Goal: Contribute content: Contribute content

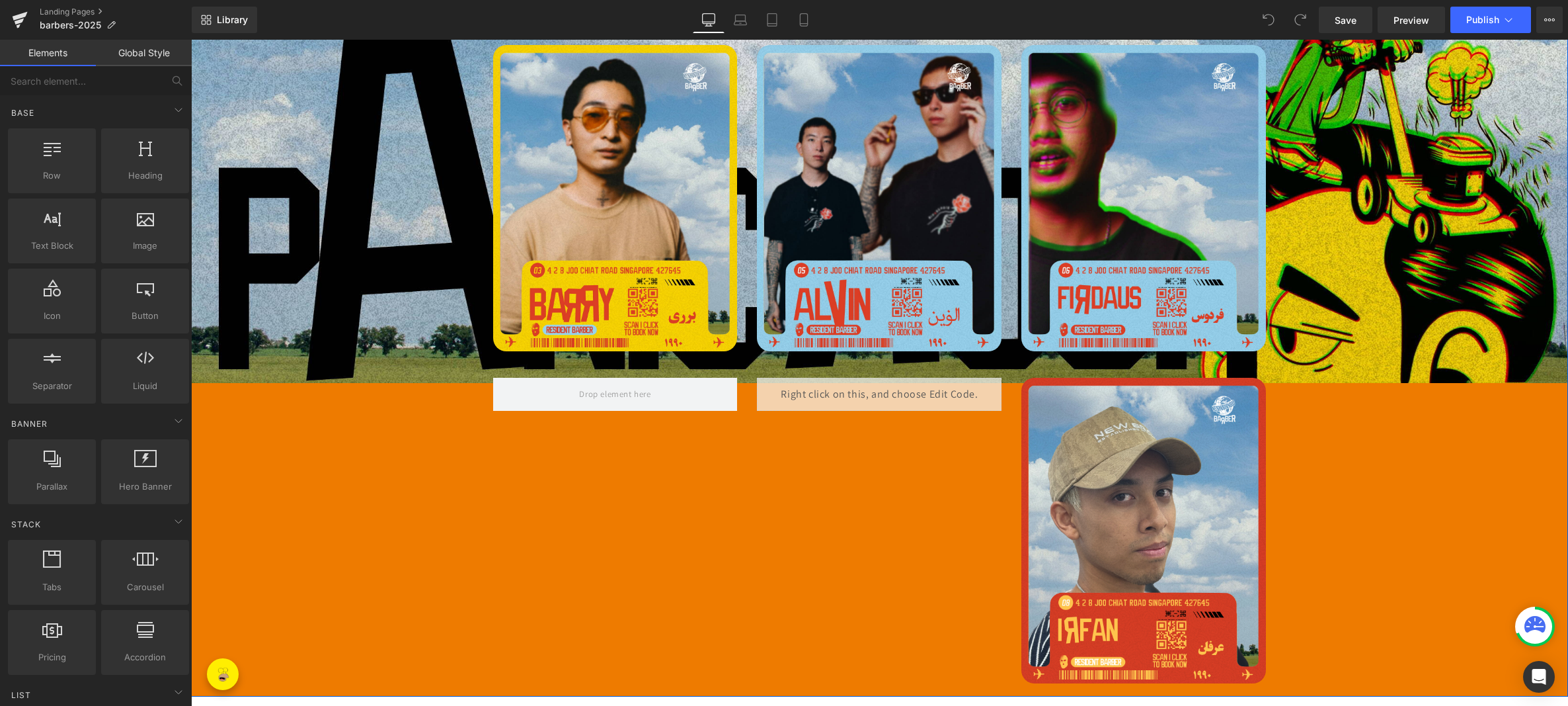
scroll to position [710, 0]
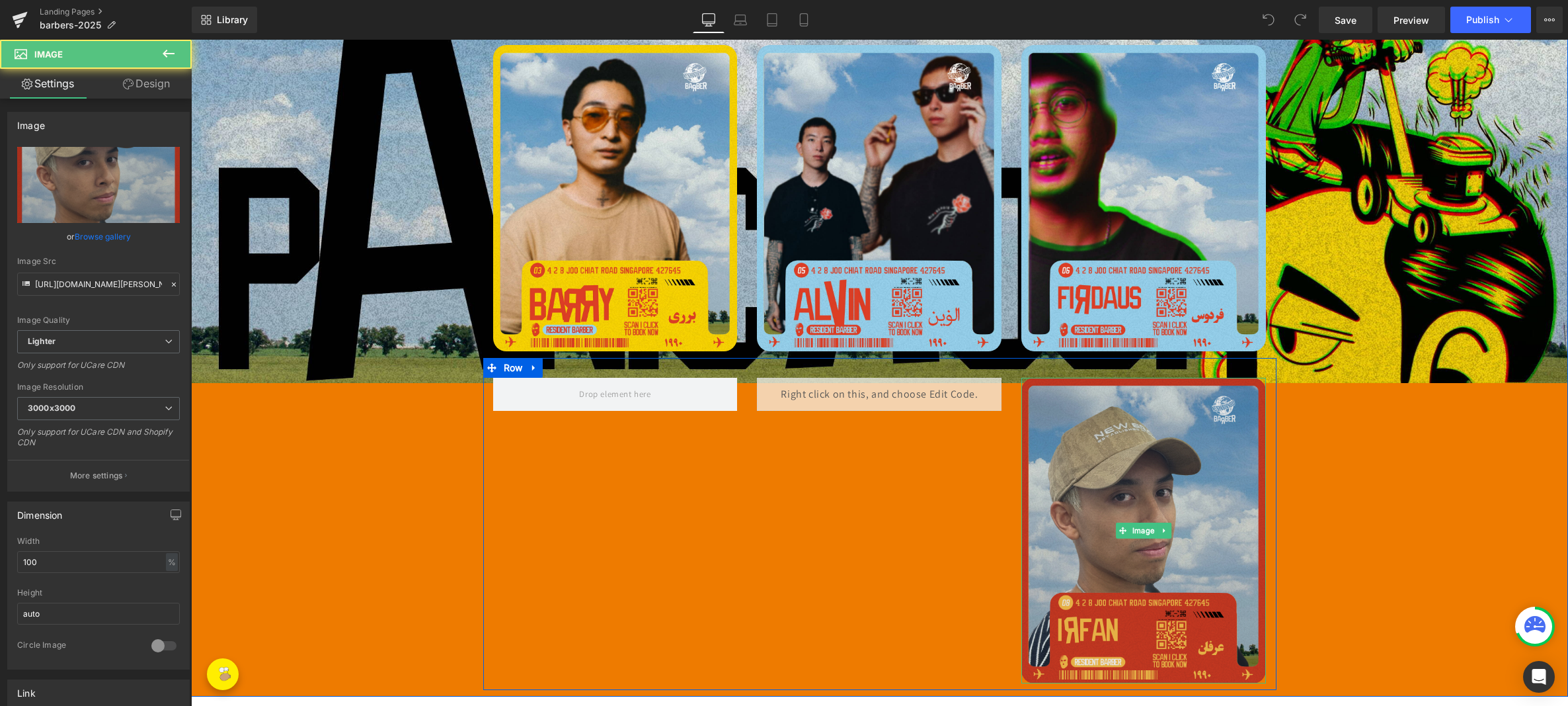
click at [1121, 438] on img at bounding box center [1144, 530] width 245 height 306
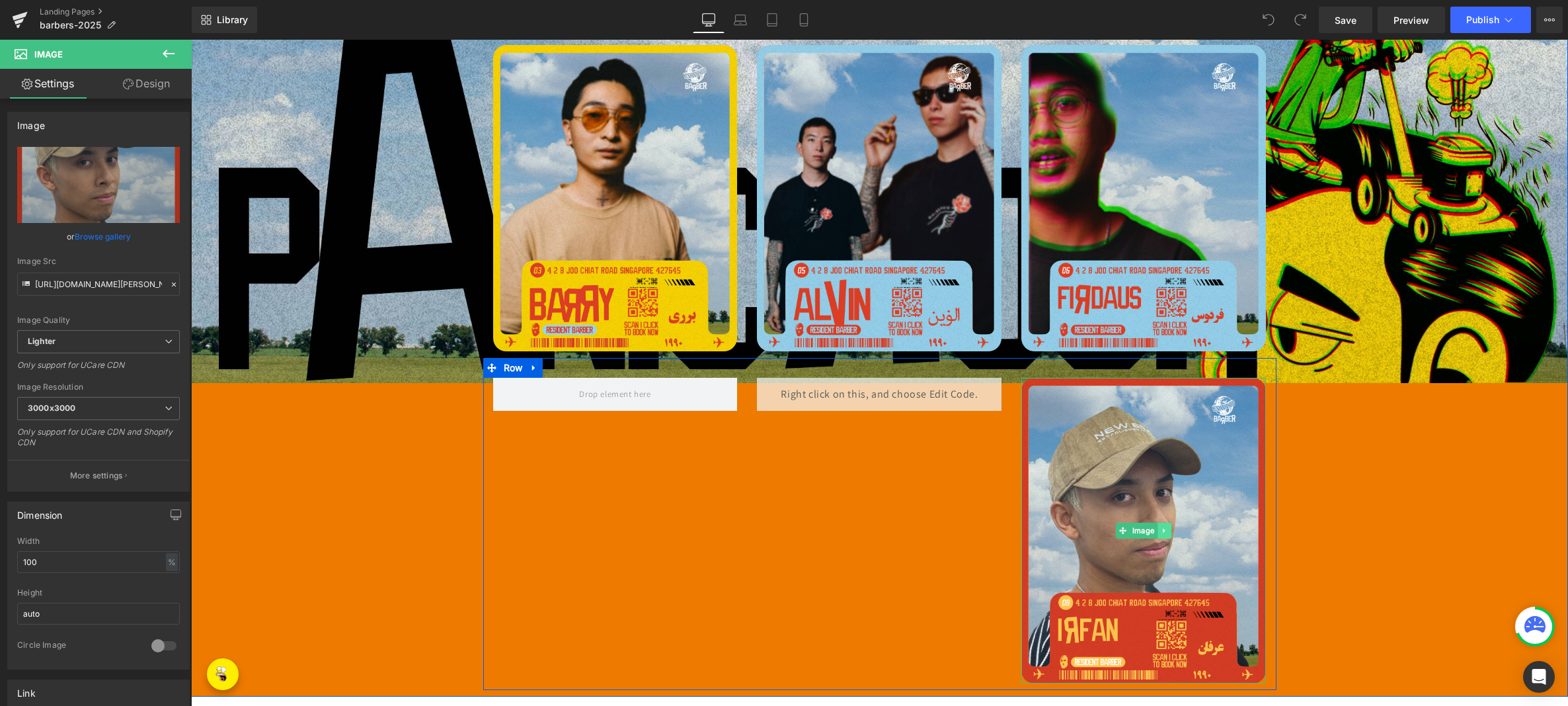
click at [1165, 523] on link at bounding box center [1165, 530] width 14 height 16
click at [1154, 527] on icon at bounding box center [1158, 531] width 7 height 8
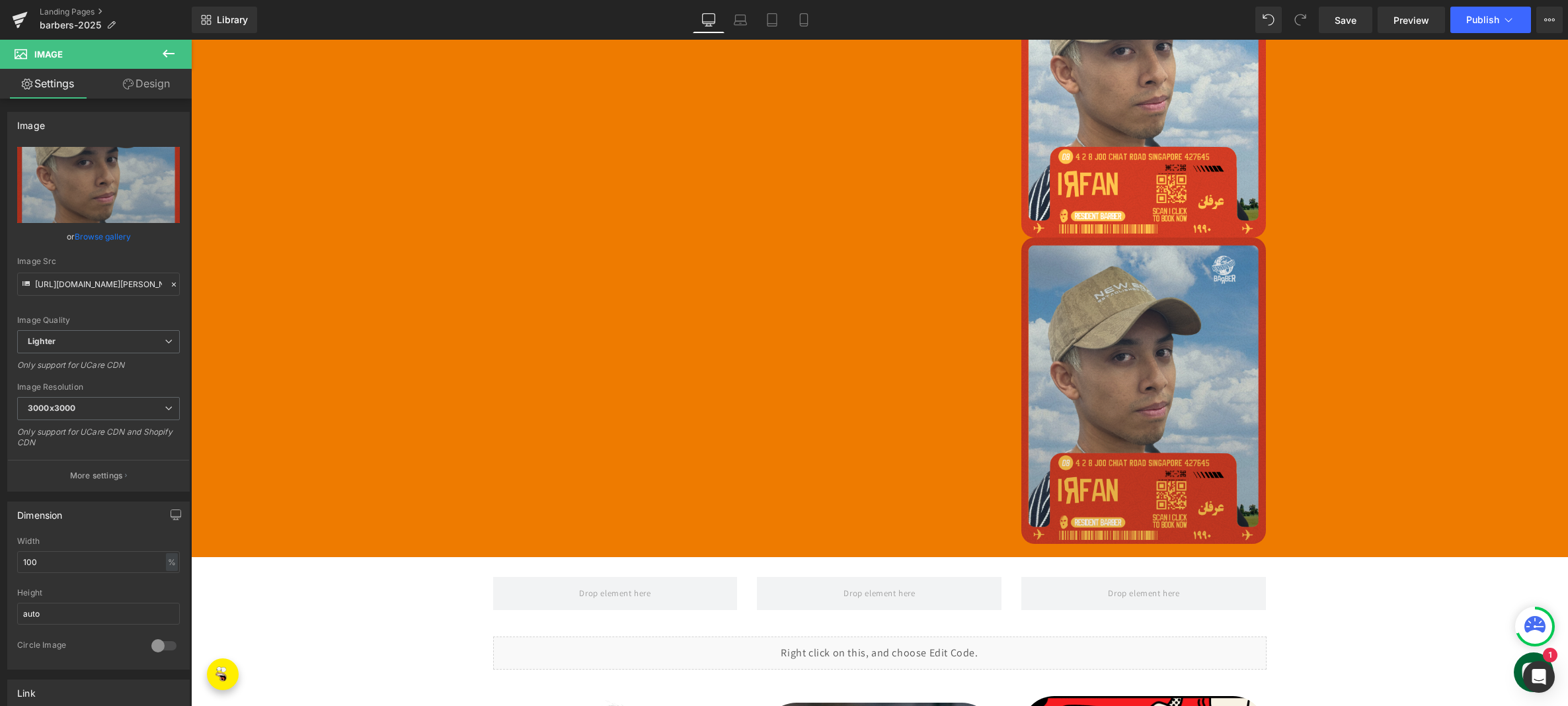
scroll to position [1108, 0]
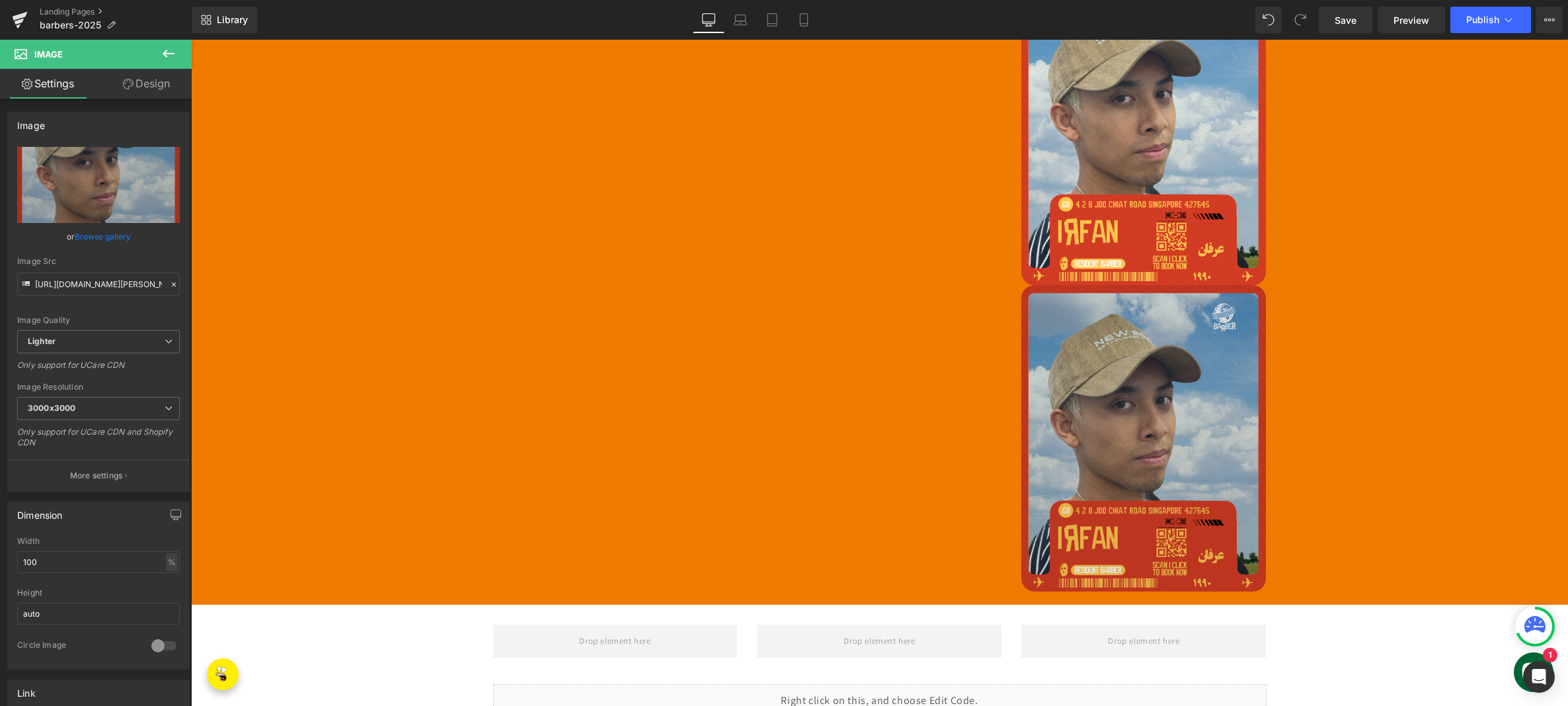
click at [1123, 442] on img at bounding box center [1144, 438] width 245 height 306
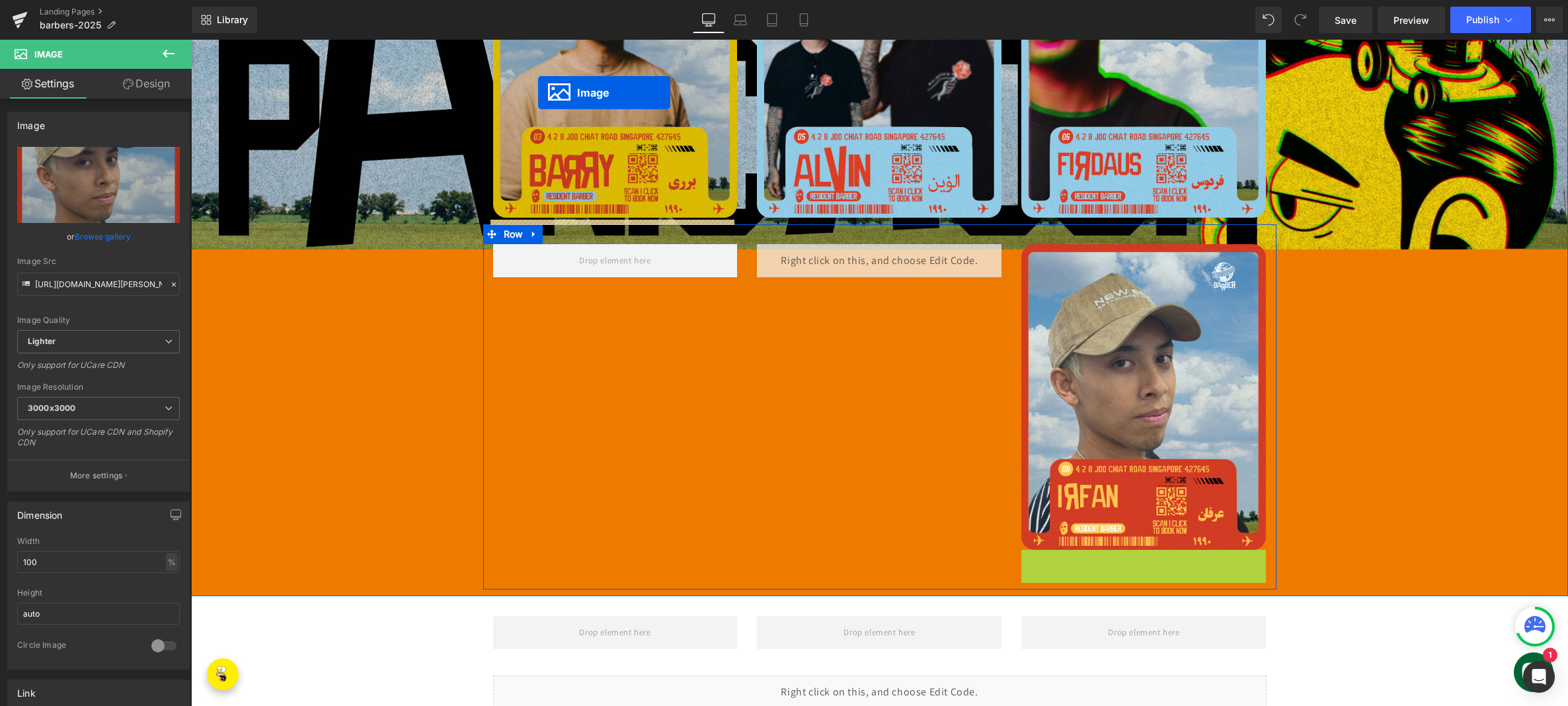
scroll to position [830, 0]
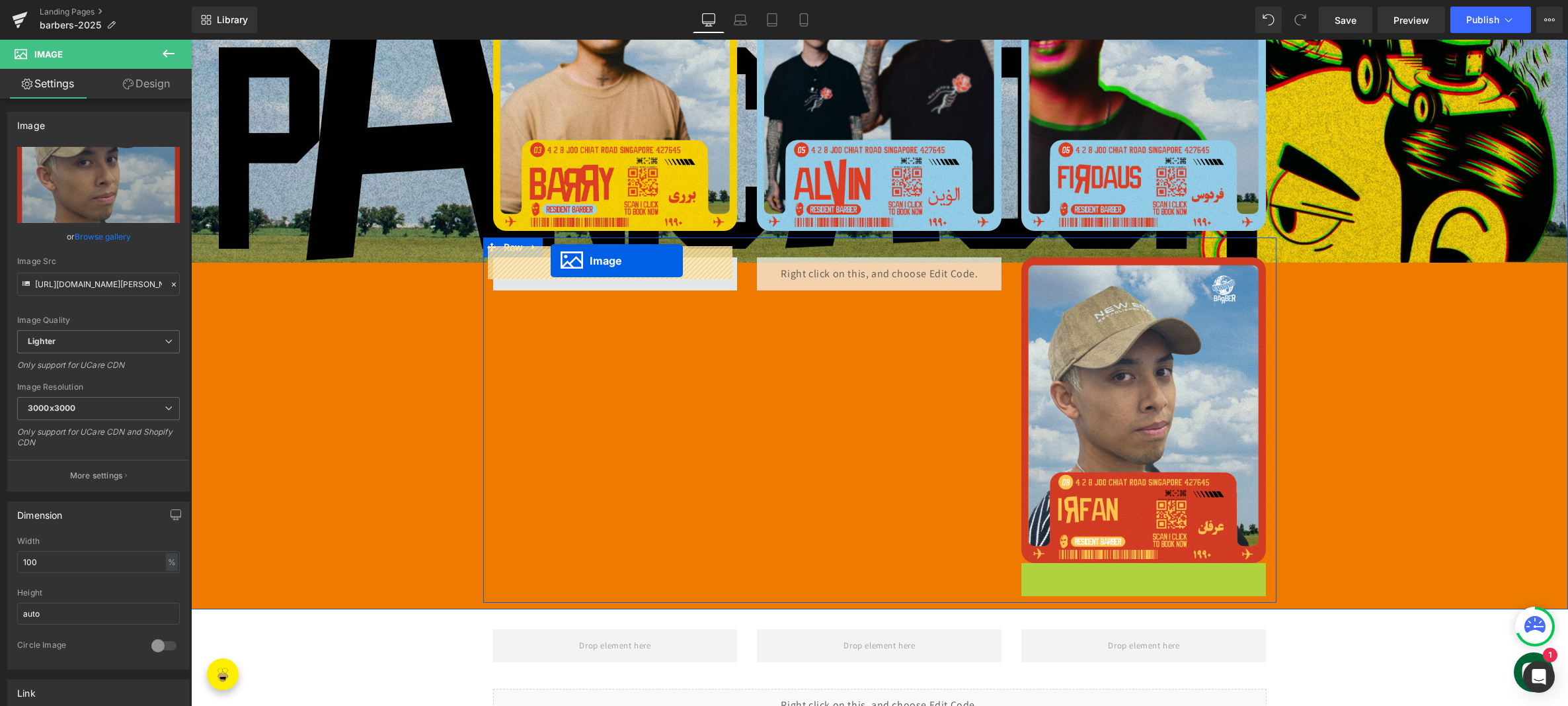
drag, startPoint x: 1114, startPoint y: 425, endPoint x: 551, endPoint y: 260, distance: 586.7
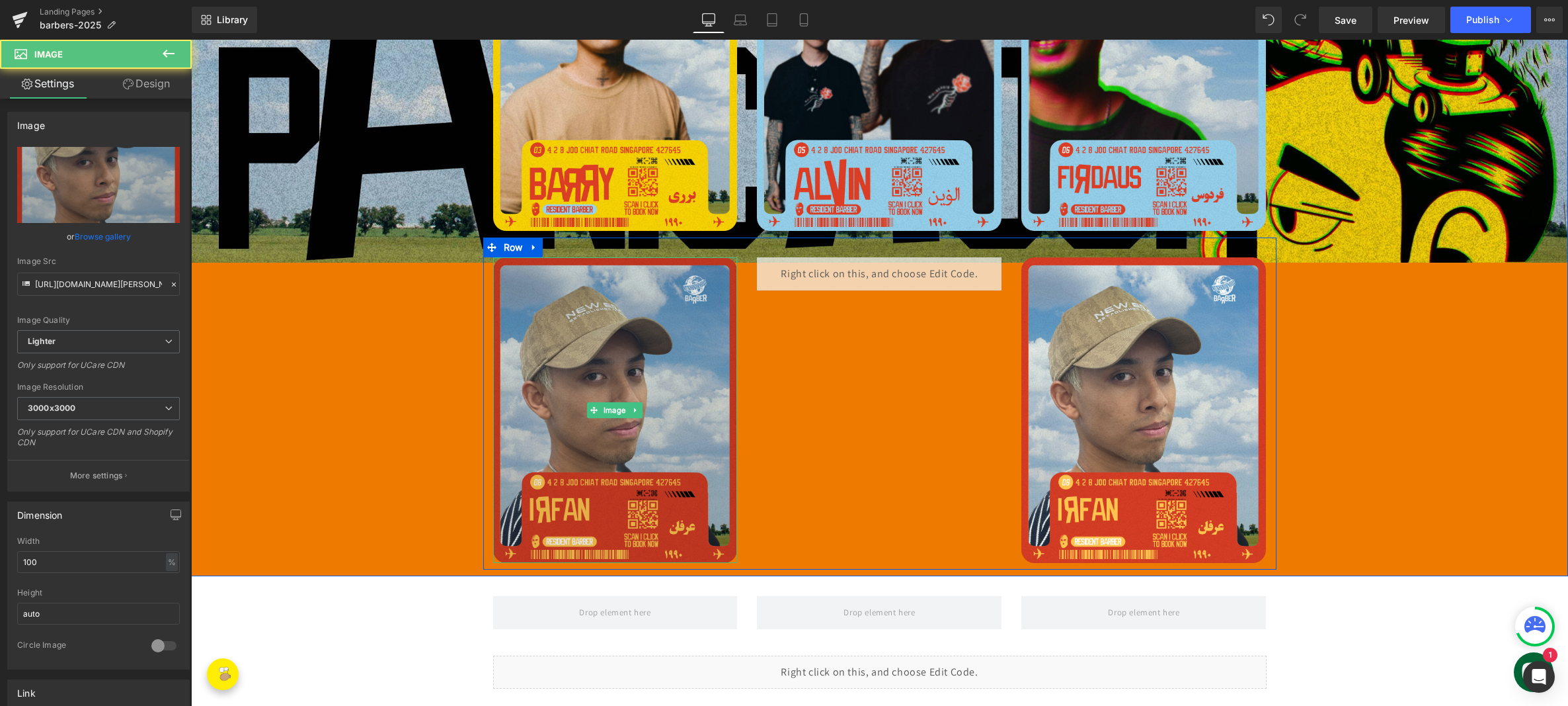
click at [595, 322] on img at bounding box center [616, 410] width 245 height 306
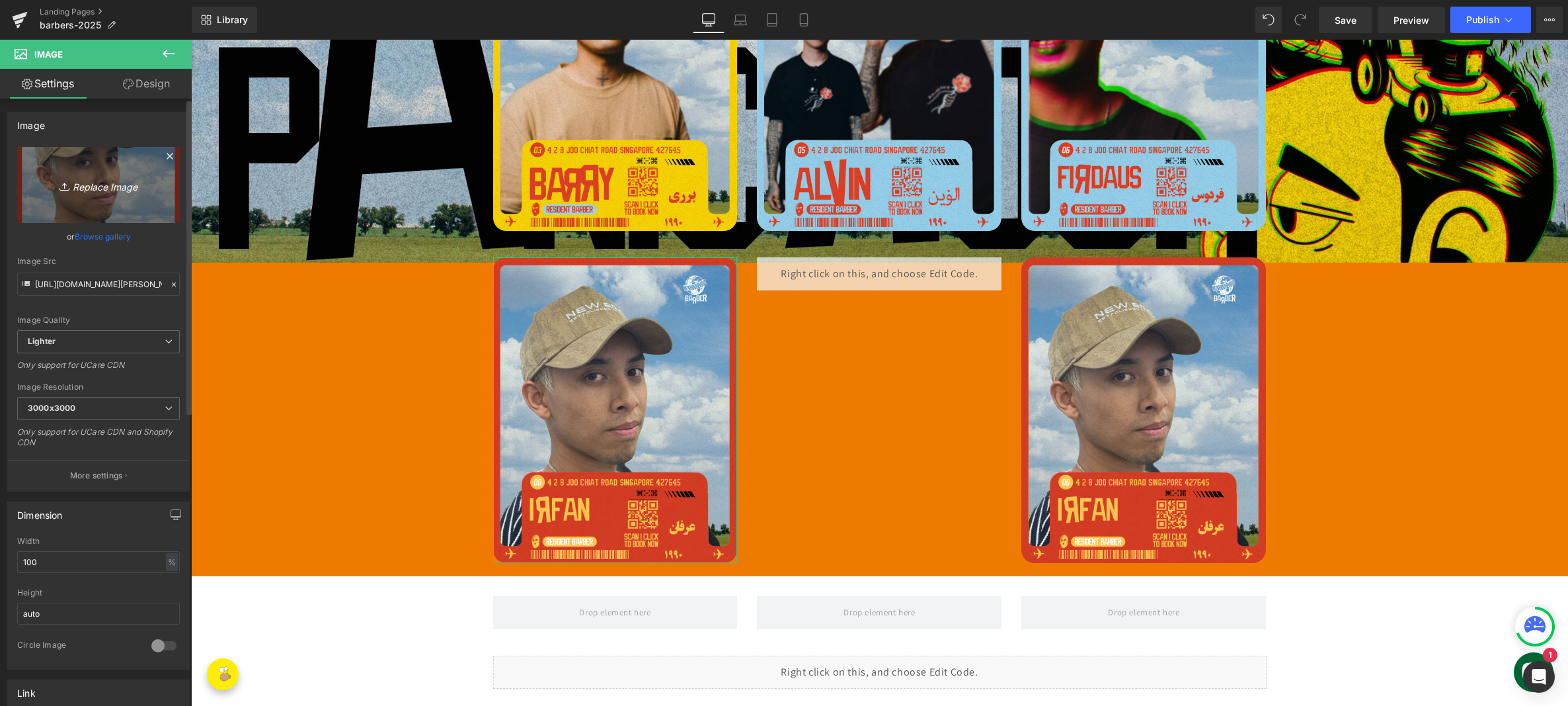
click at [81, 180] on icon "Replace Image" at bounding box center [98, 185] width 105 height 16
type input "C:\fakepath\dougieweb.jpg"
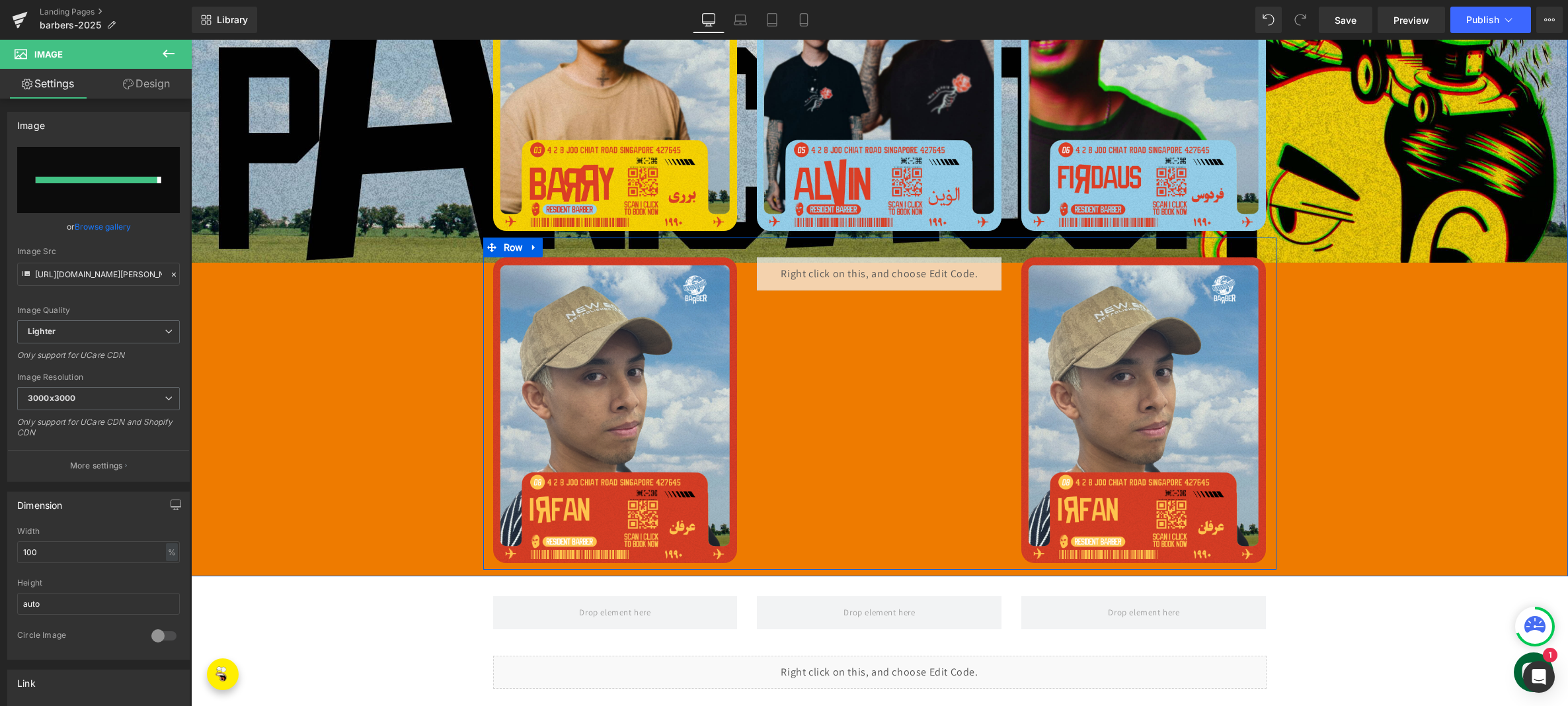
type input "[URL][DOMAIN_NAME]"
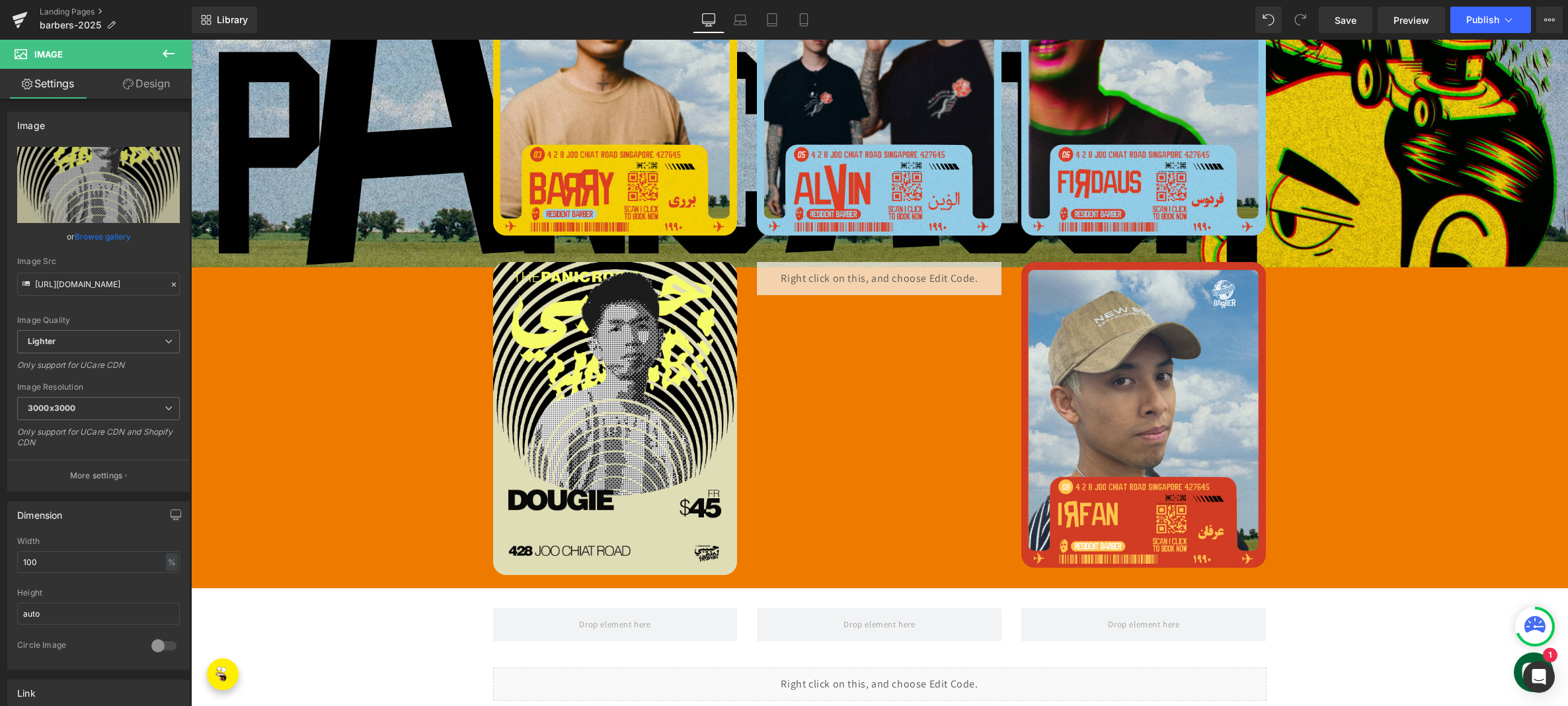
scroll to position [826, 0]
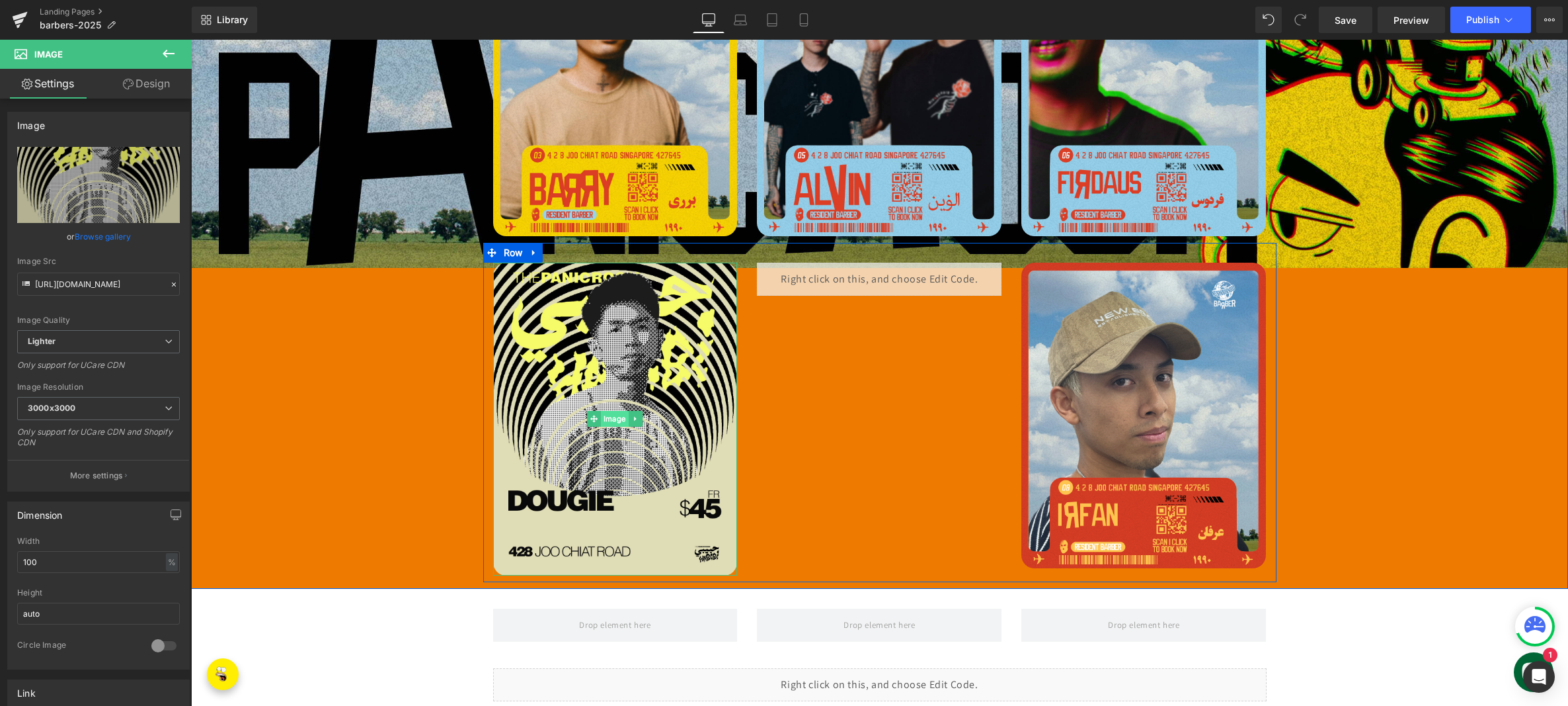
click at [604, 410] on span "Image" at bounding box center [614, 418] width 28 height 16
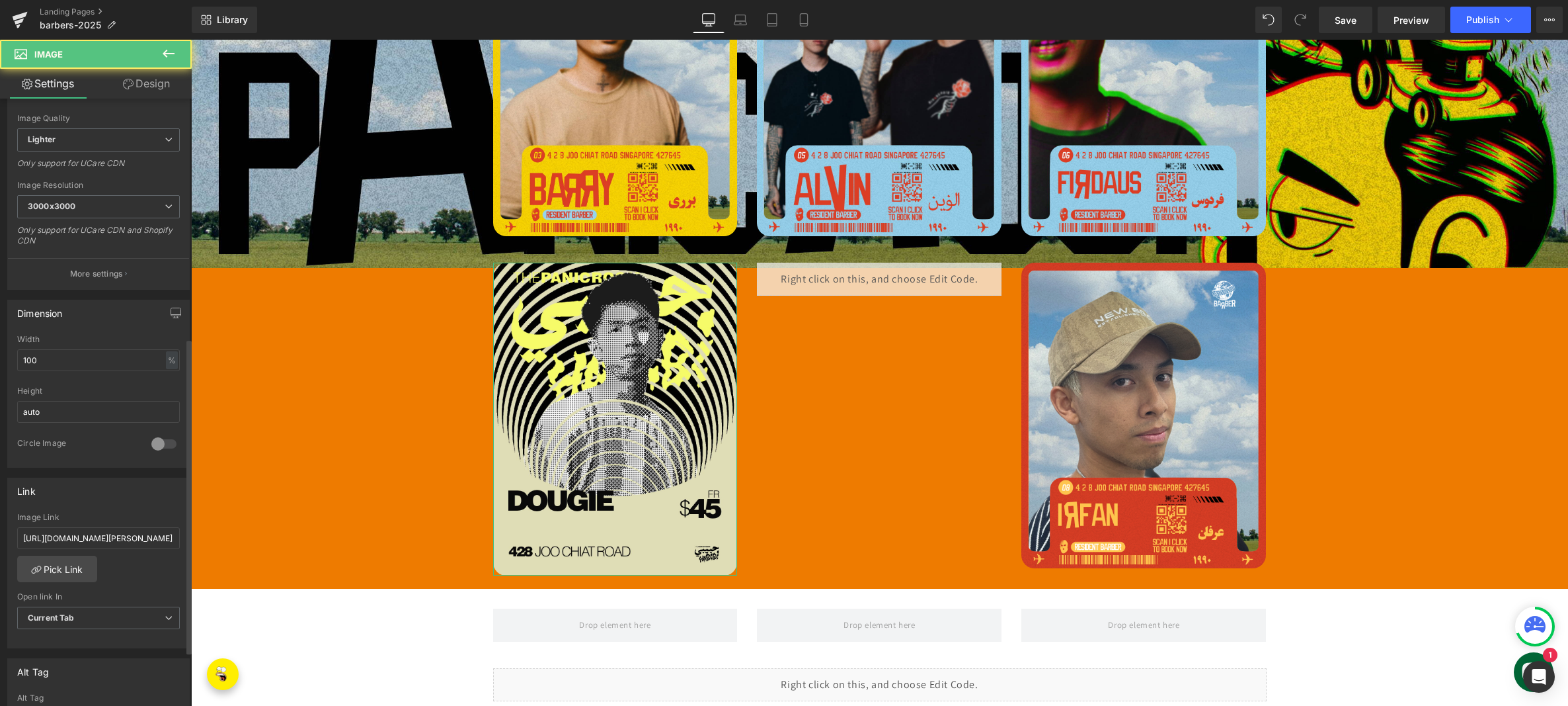
scroll to position [461, 0]
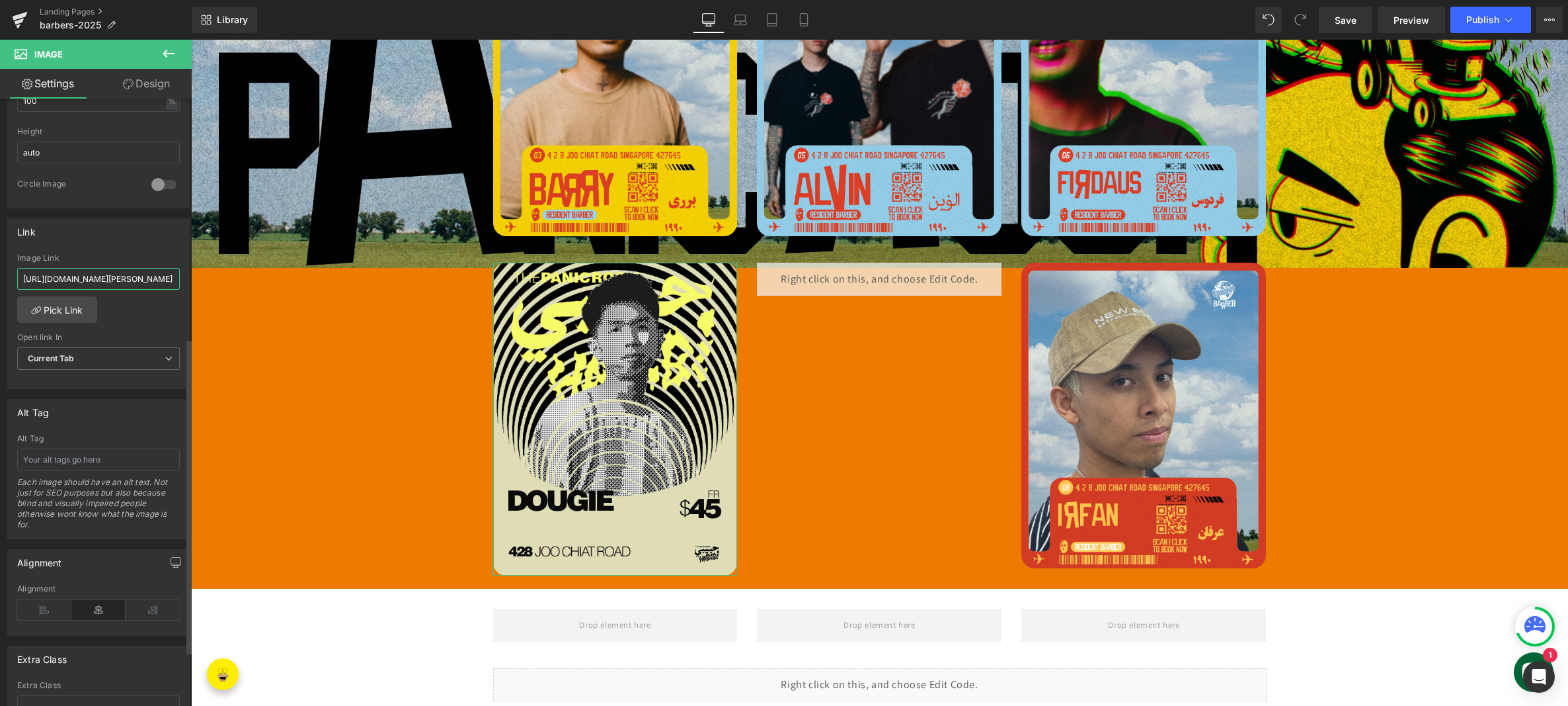
click at [99, 279] on input "[URL][DOMAIN_NAME][PERSON_NAME]" at bounding box center [98, 279] width 163 height 22
paste input "[DOMAIN_NAME][URL]"
type input "[URL][DOMAIN_NAME]"
click at [1351, 15] on span "Save" at bounding box center [1346, 20] width 22 height 14
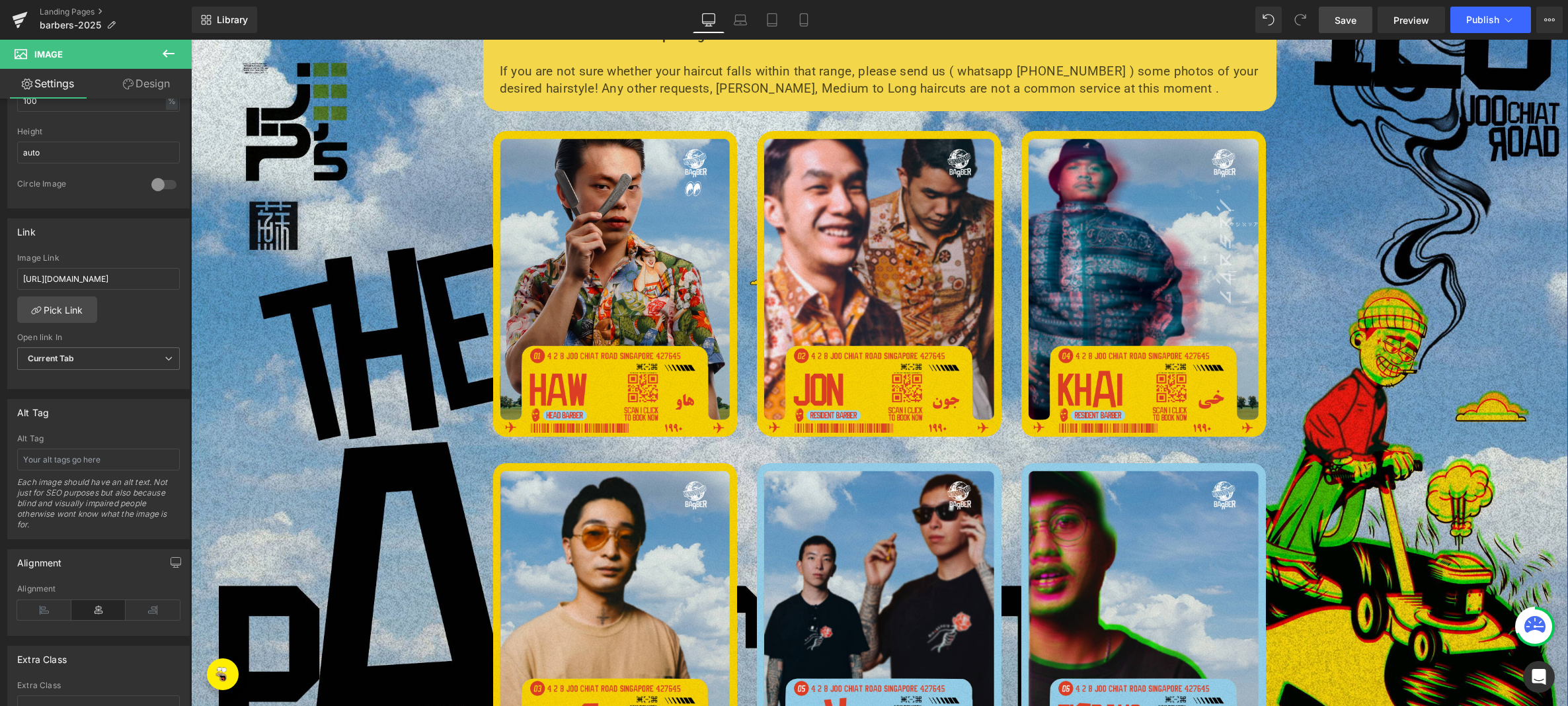
scroll to position [607, 0]
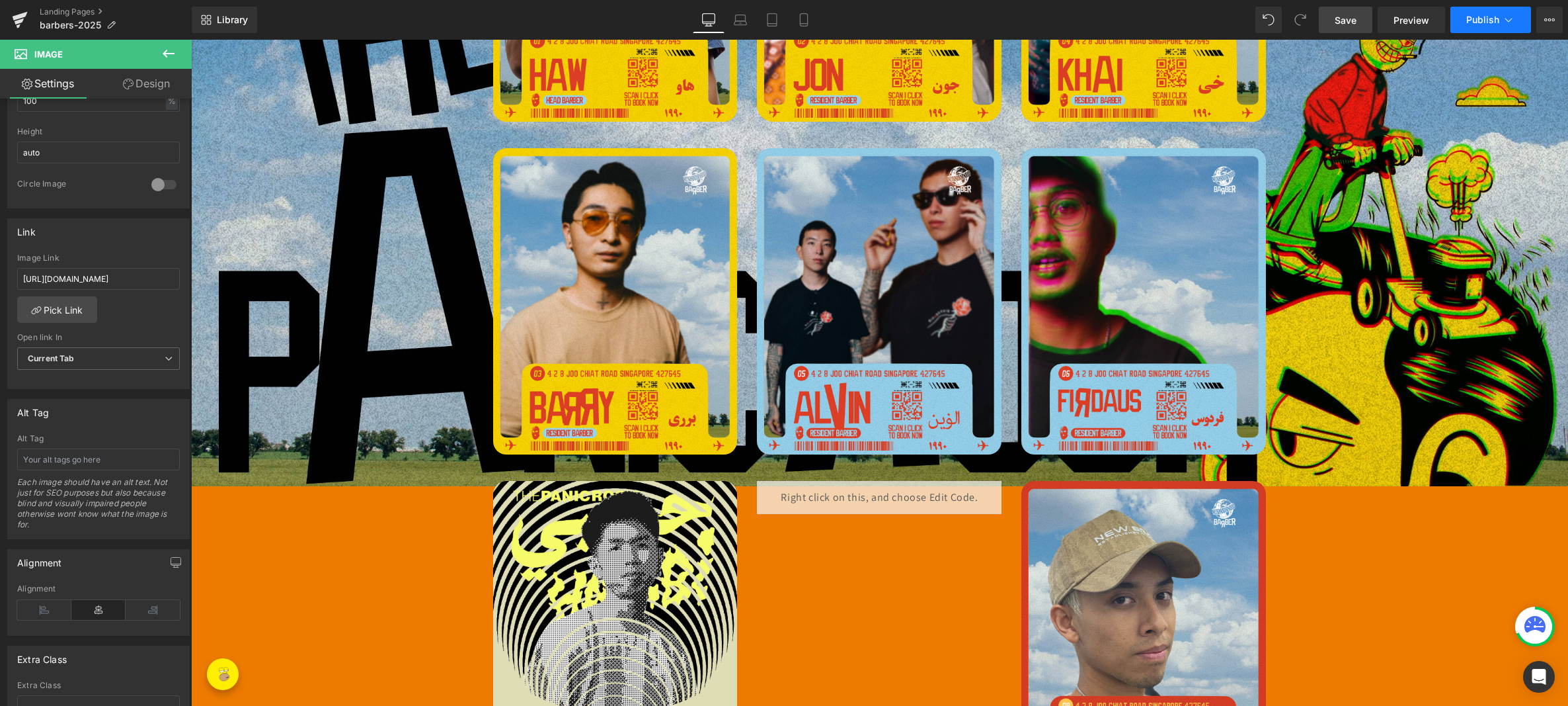
click at [1473, 20] on span "Publish" at bounding box center [1482, 20] width 33 height 11
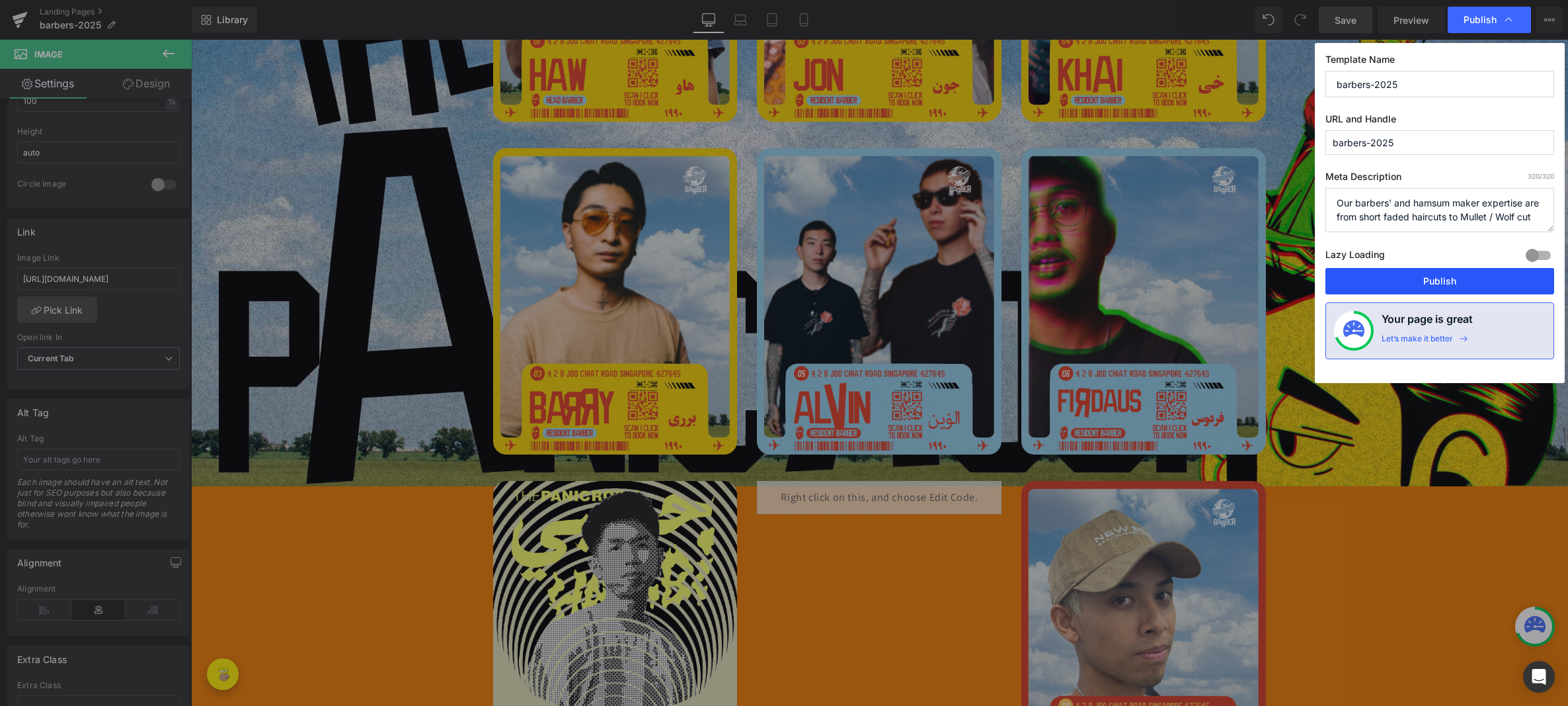
click at [1435, 279] on button "Publish" at bounding box center [1440, 281] width 228 height 26
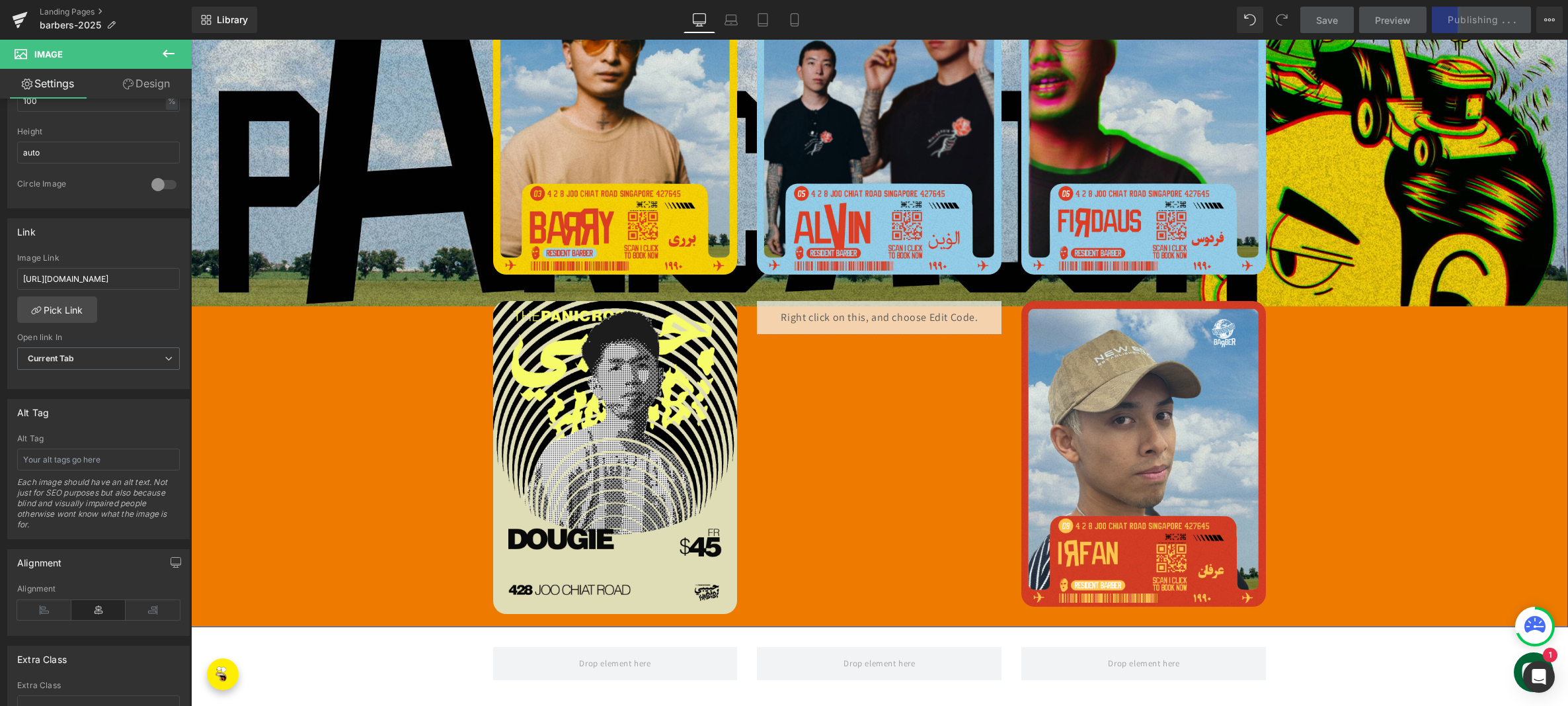
scroll to position [790, 0]
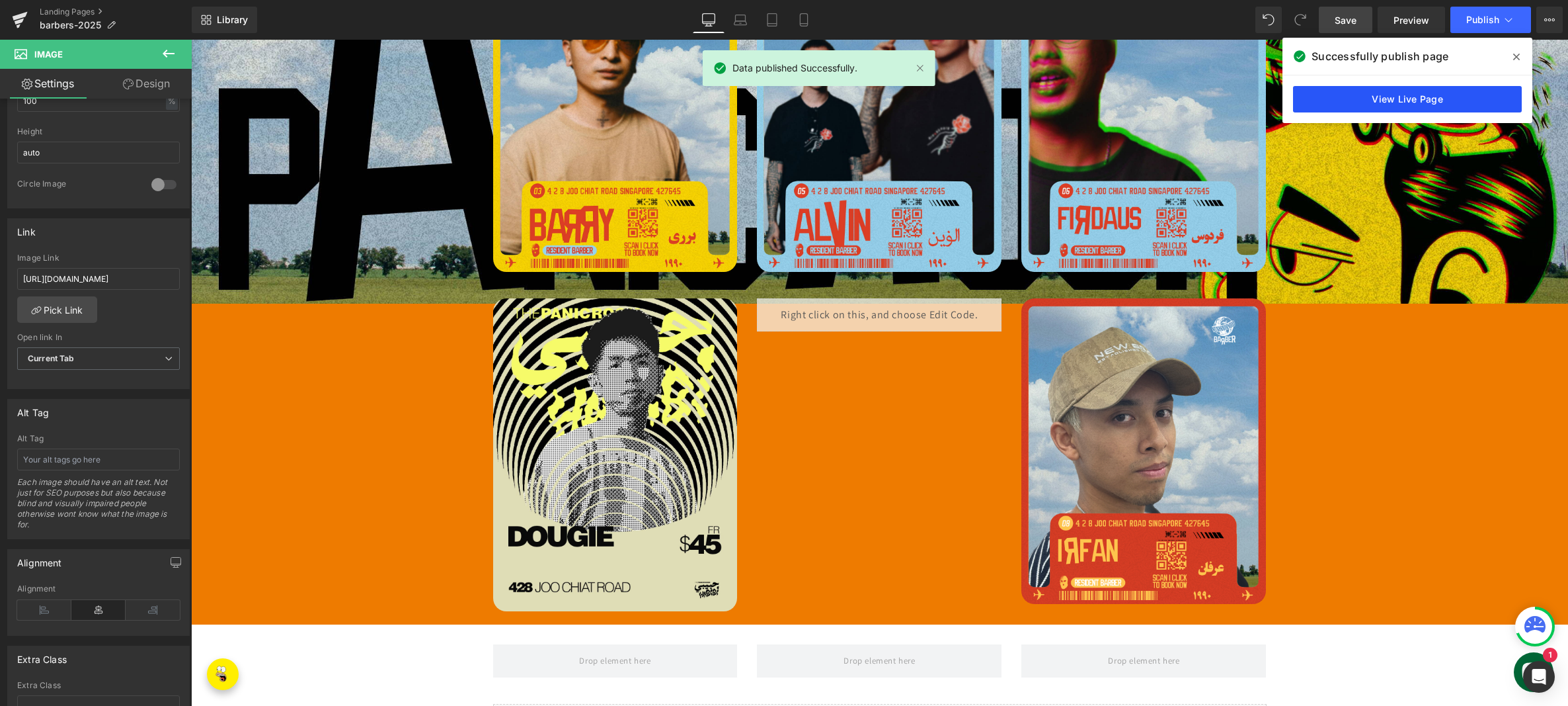
click at [1387, 105] on link "View Live Page" at bounding box center [1407, 99] width 228 height 26
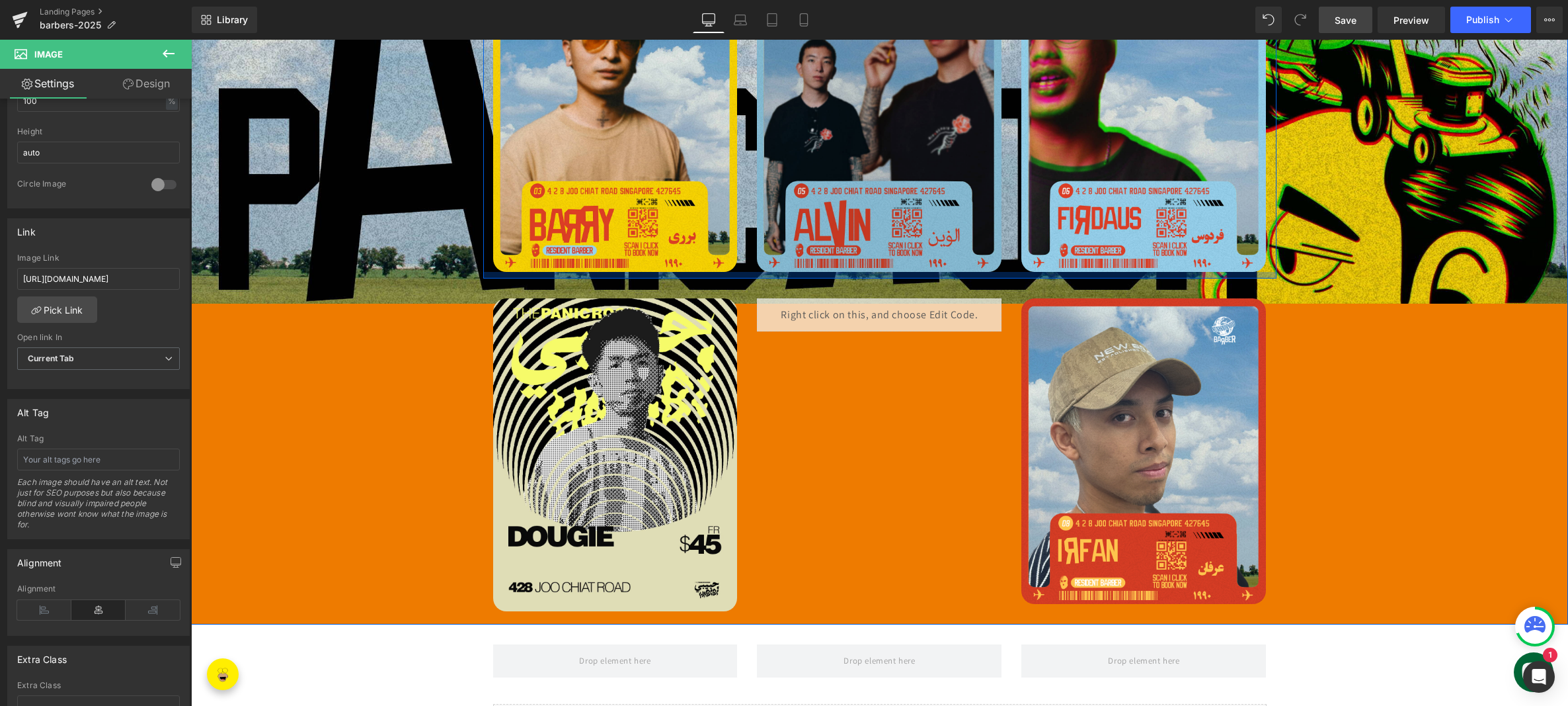
scroll to position [787, 0]
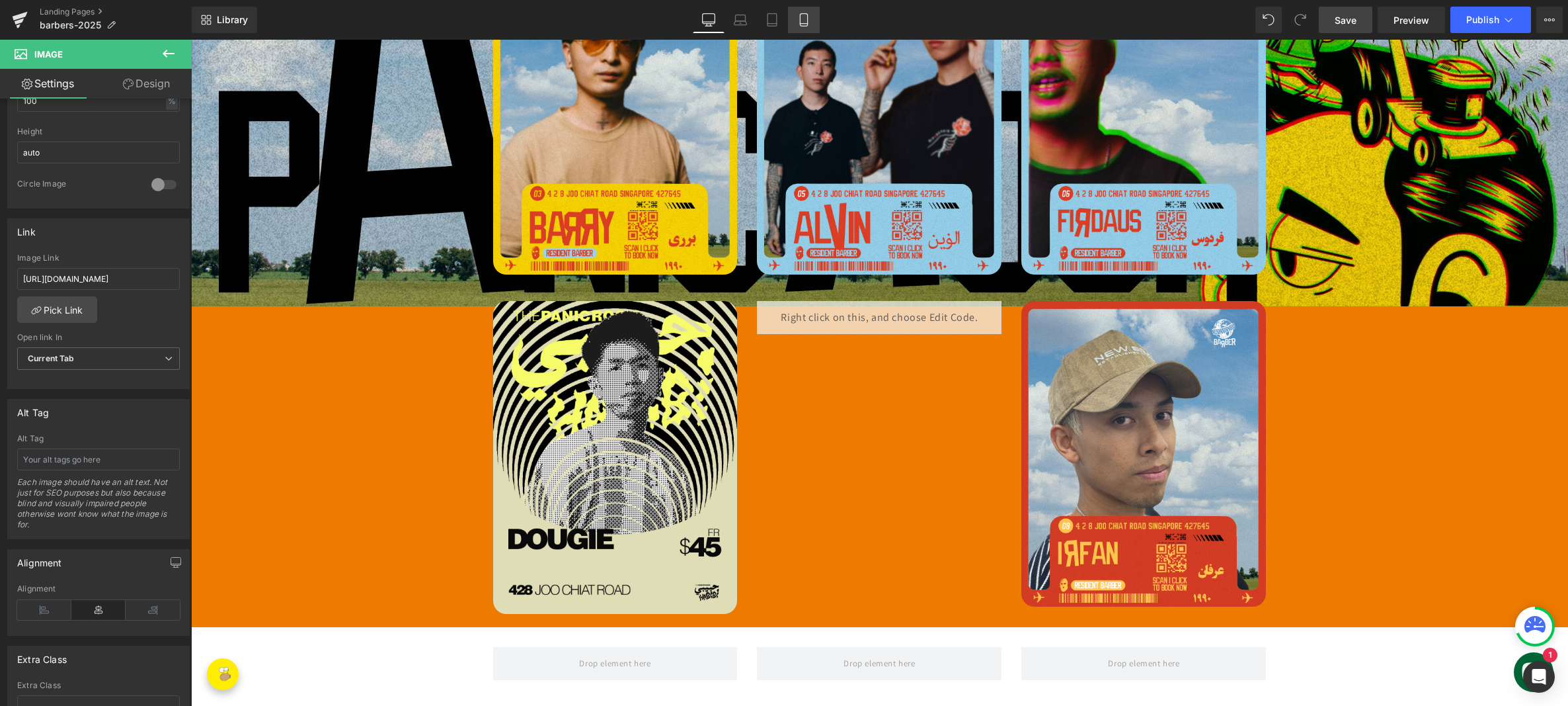
click at [807, 19] on icon at bounding box center [803, 20] width 7 height 13
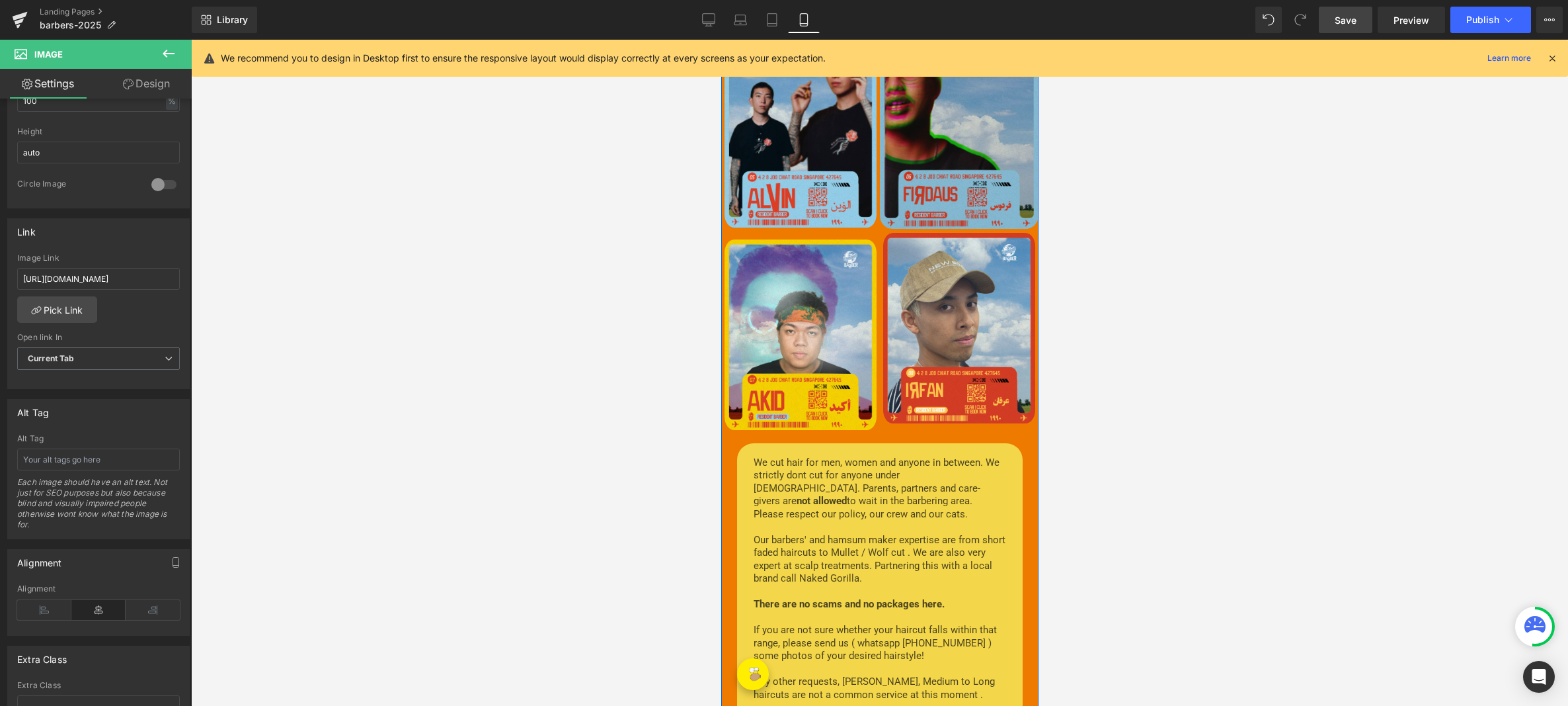
scroll to position [701, 0]
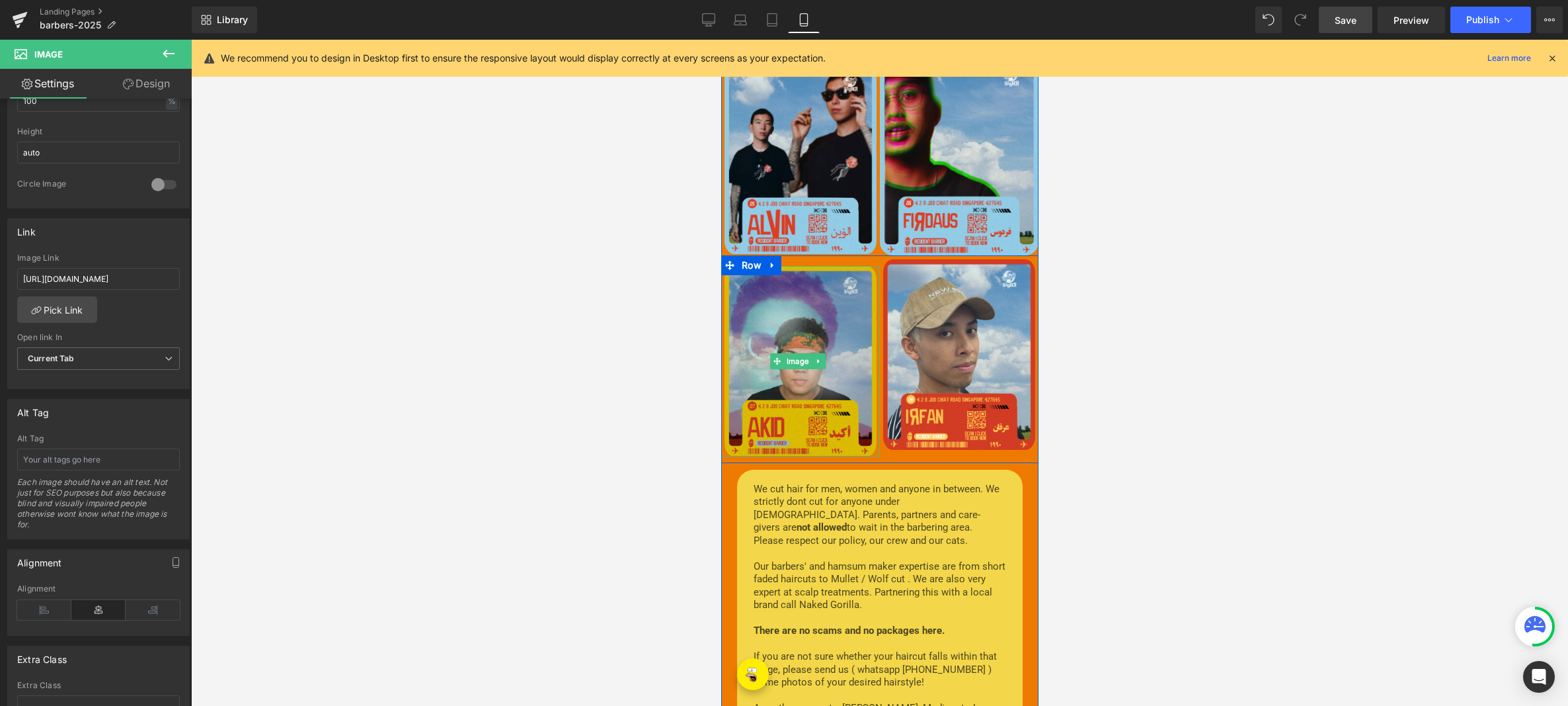
click at [809, 300] on img at bounding box center [800, 361] width 159 height 191
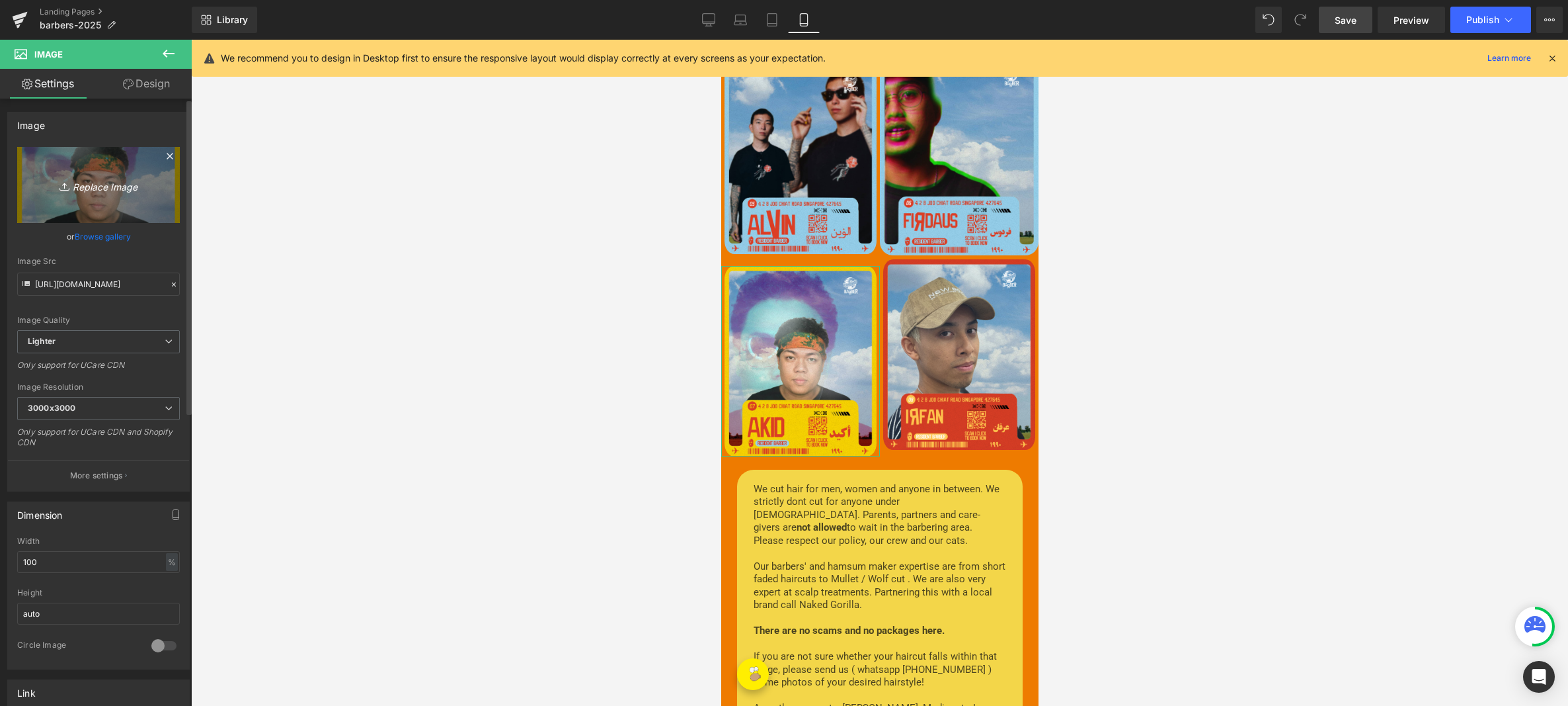
click at [98, 188] on icon "Replace Image" at bounding box center [98, 185] width 105 height 16
type input "C:\fakepath\dougieweb.jpg"
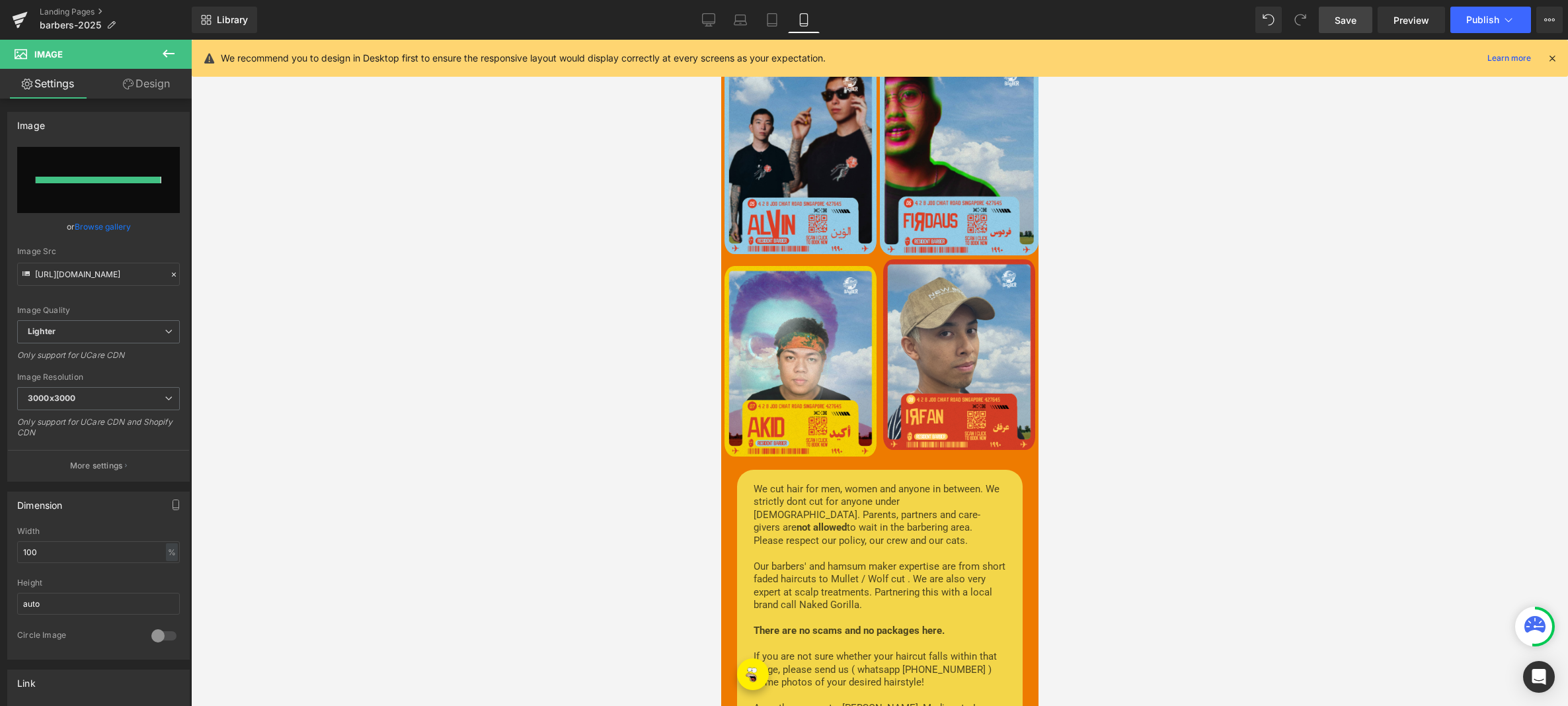
type input "[URL][DOMAIN_NAME]"
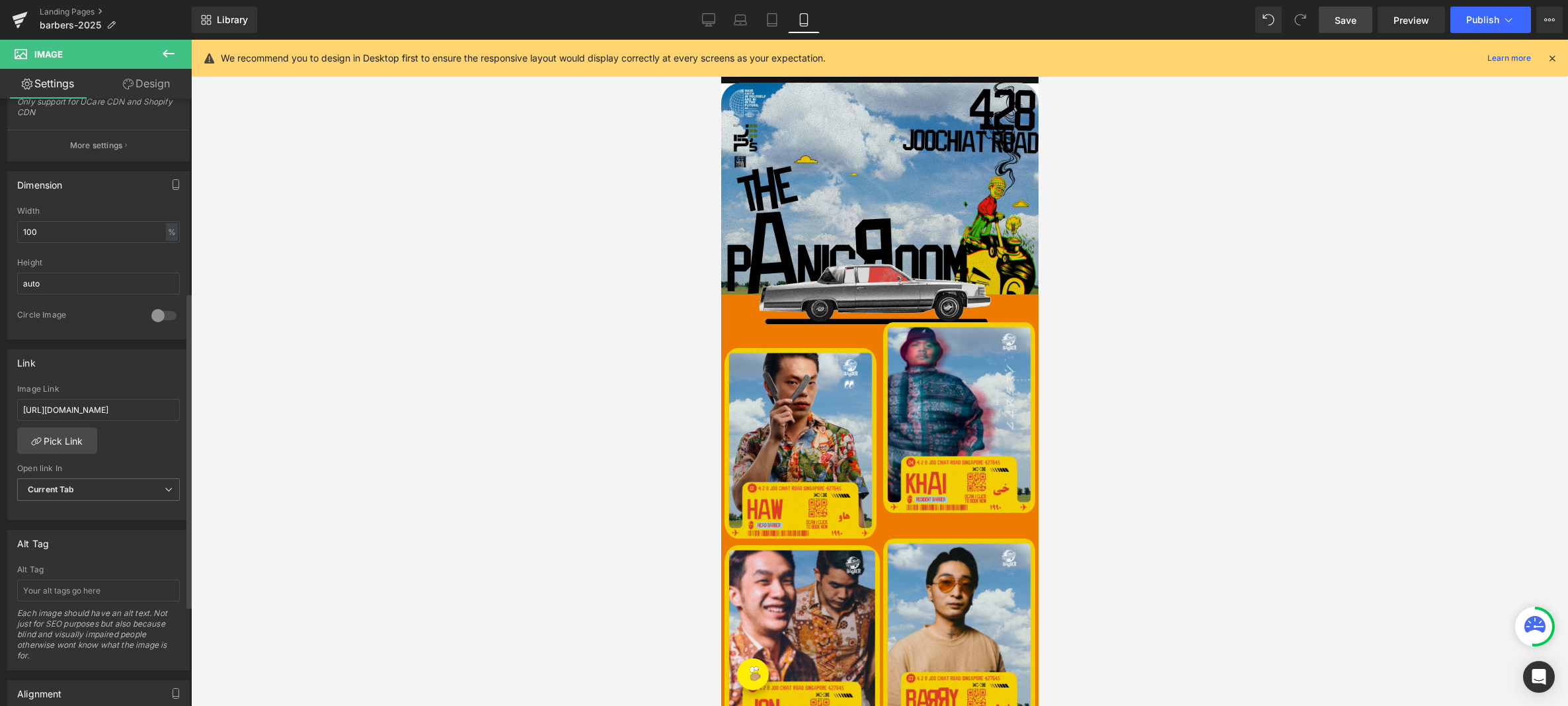
scroll to position [373, 0]
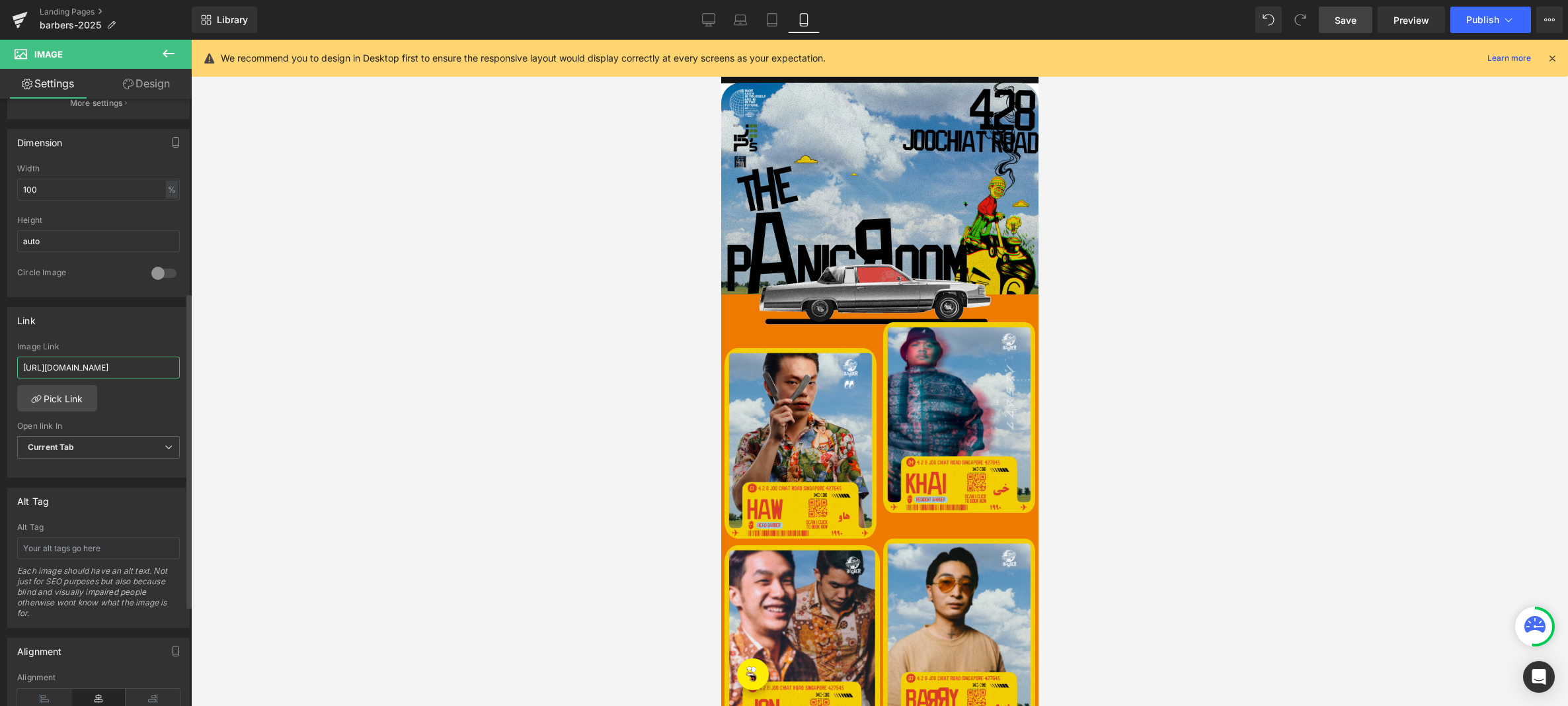
click at [82, 361] on input "[URL][DOMAIN_NAME]" at bounding box center [98, 367] width 163 height 22
paste input "[DOMAIN_NAME][URL]"
type input "[URL][DOMAIN_NAME]"
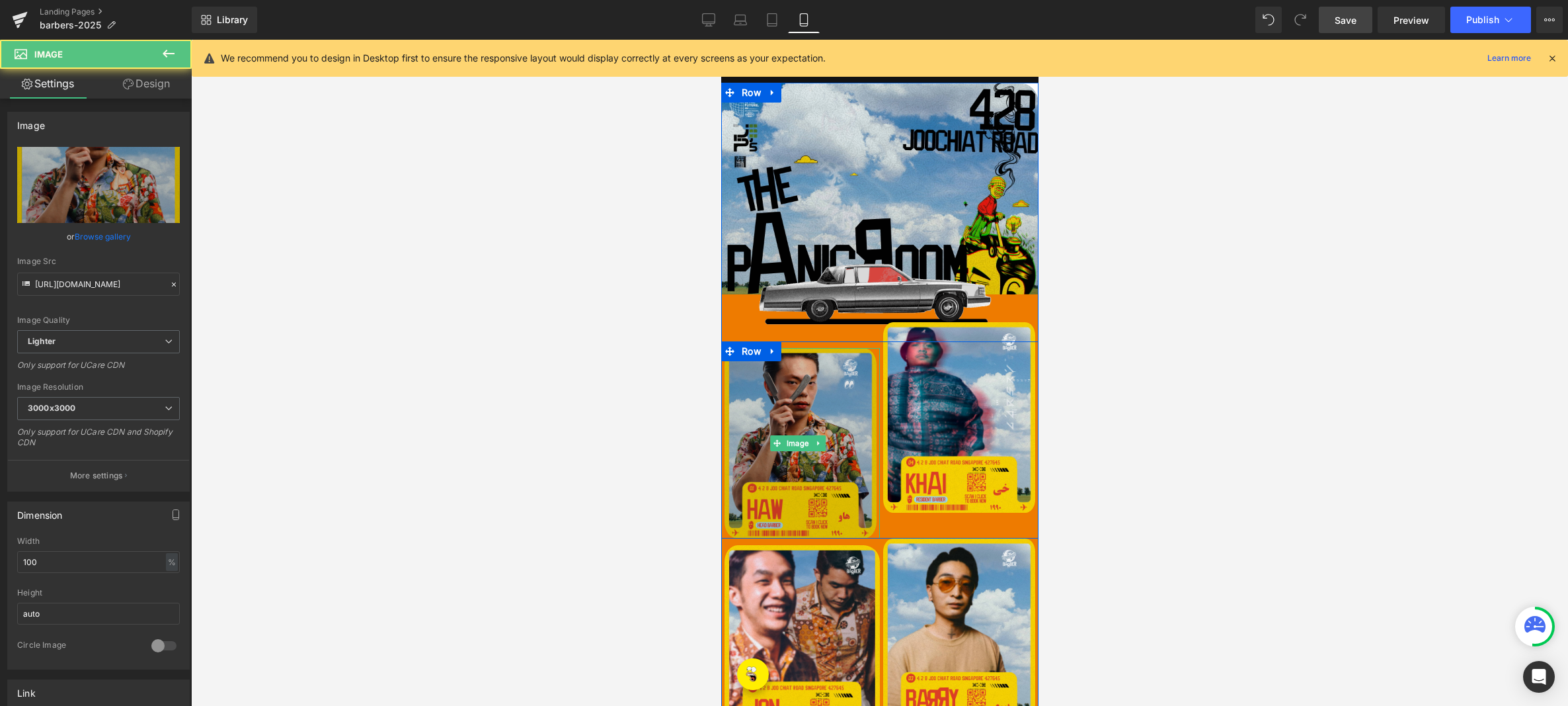
click at [772, 415] on img at bounding box center [800, 443] width 159 height 191
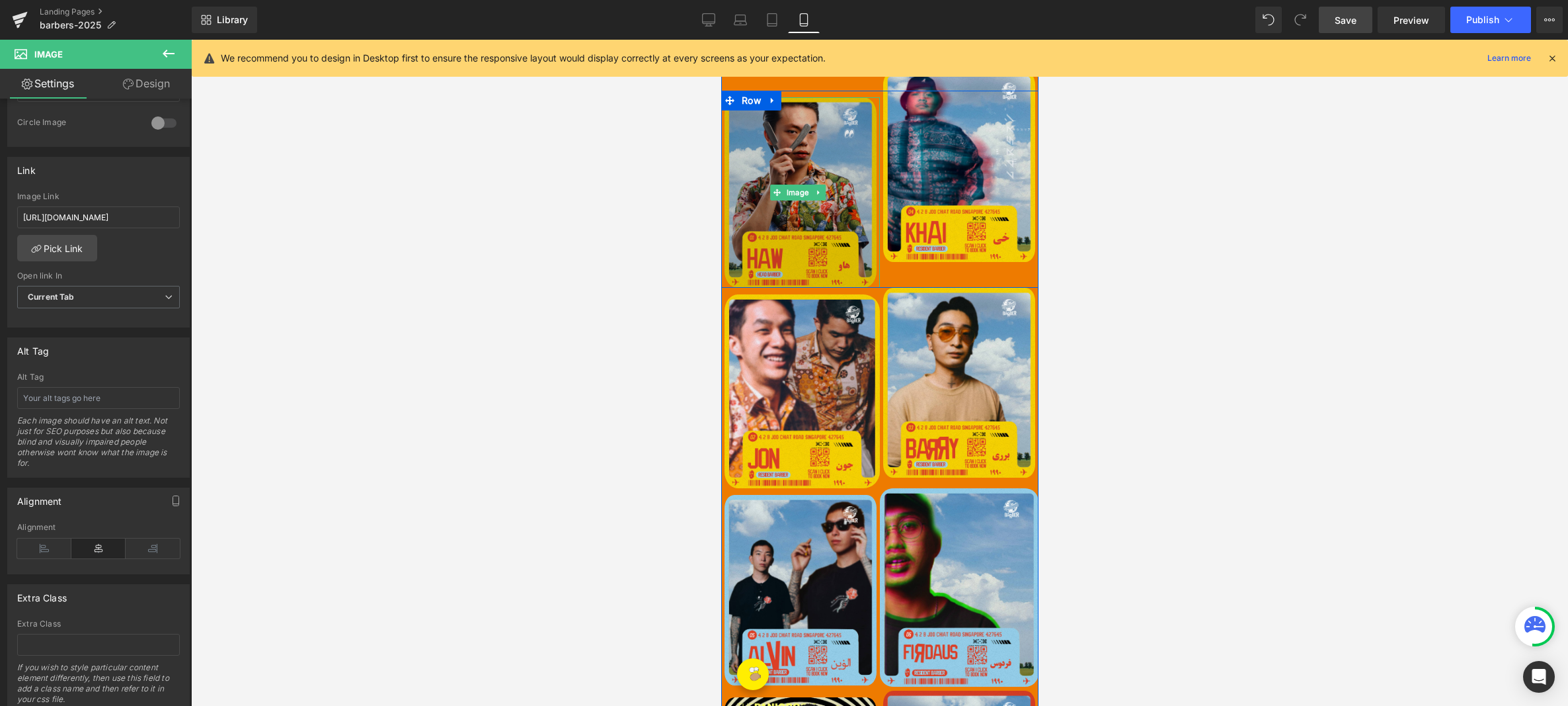
scroll to position [475, 0]
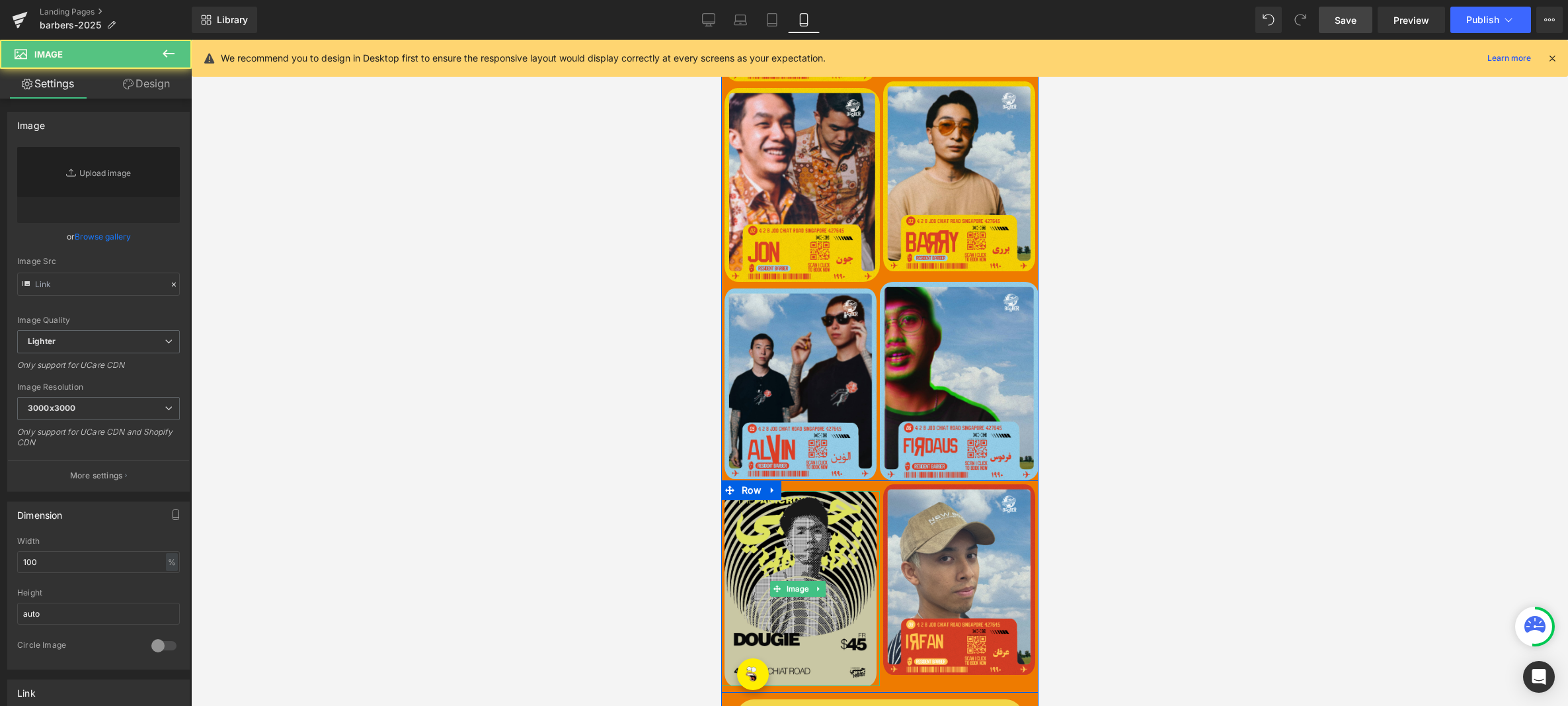
type input "[URL][DOMAIN_NAME]"
click at [770, 561] on img at bounding box center [800, 588] width 159 height 195
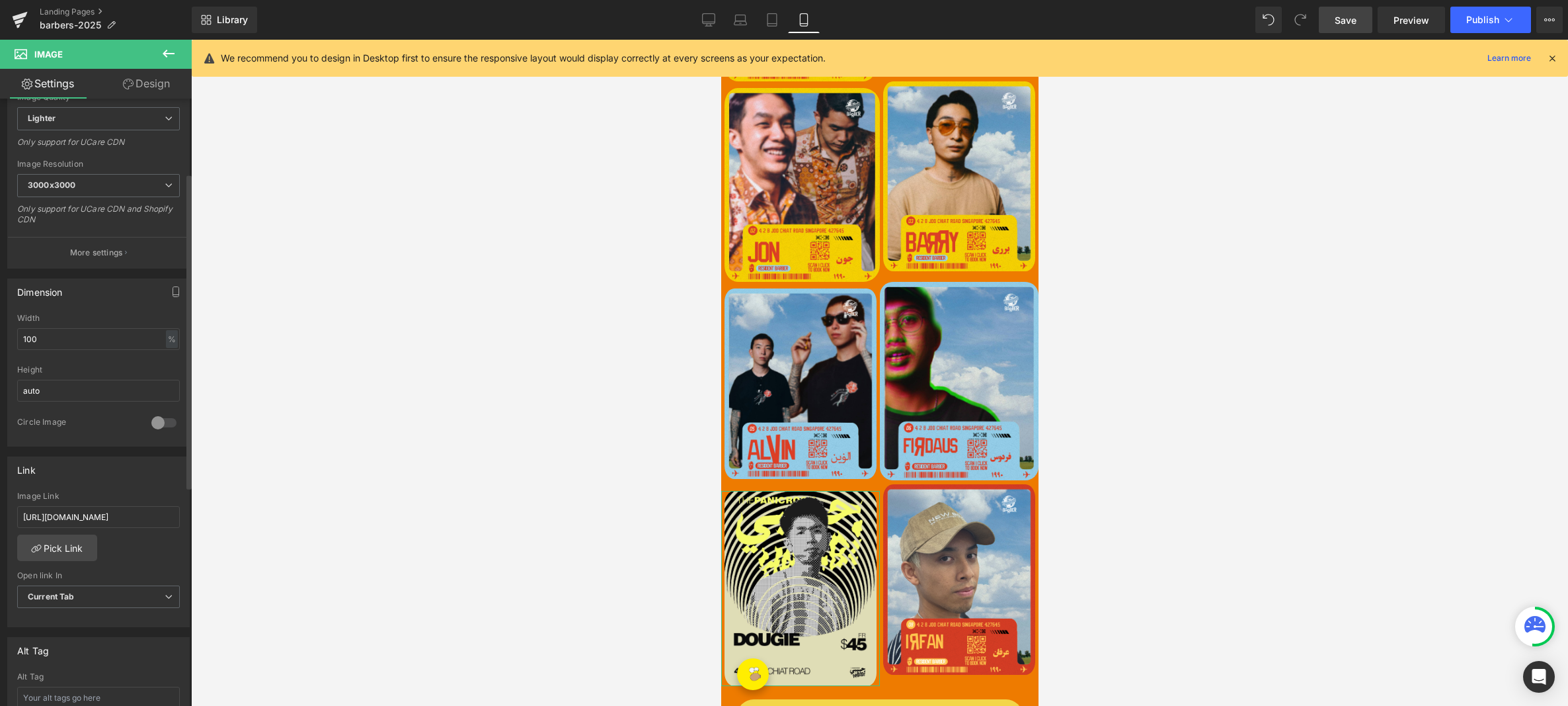
scroll to position [566, 0]
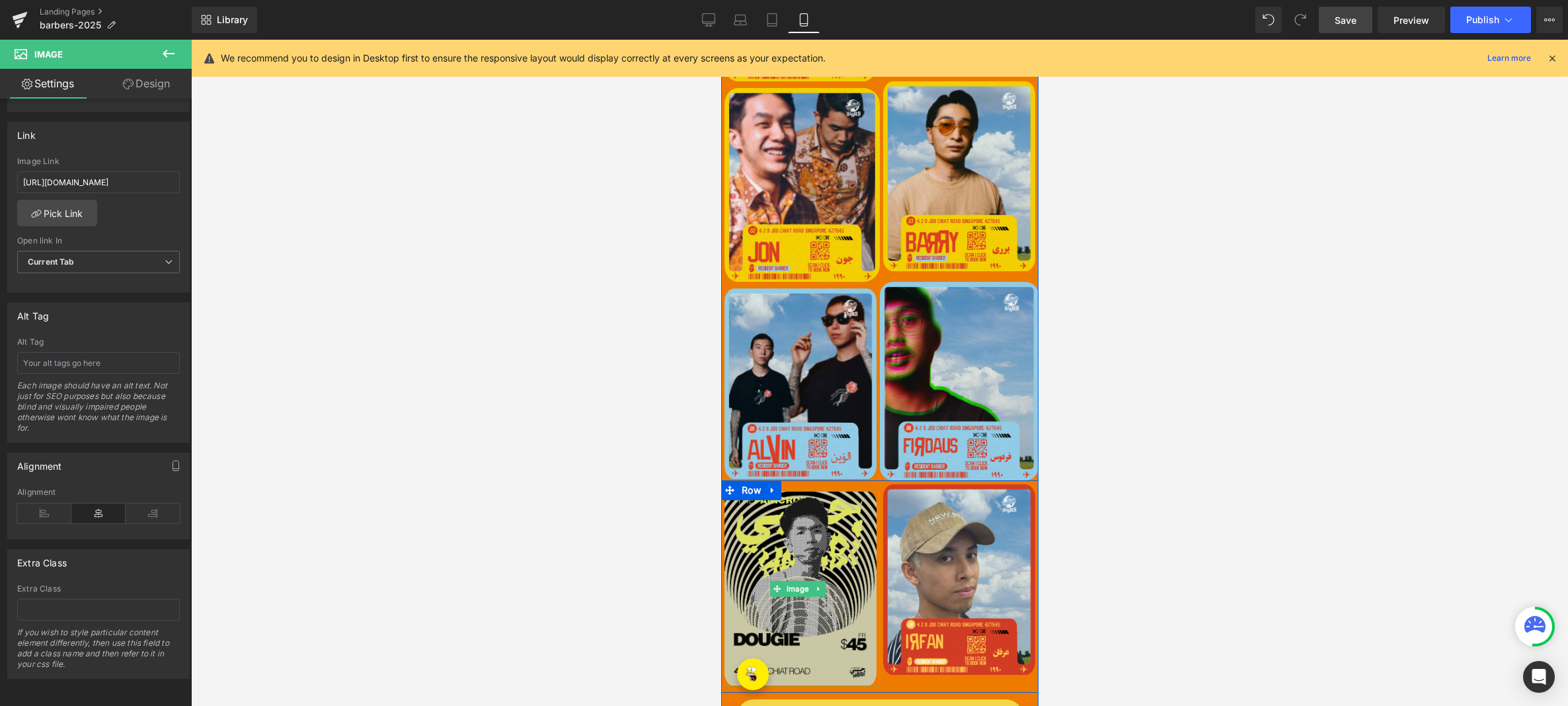
click at [791, 558] on img at bounding box center [800, 588] width 159 height 195
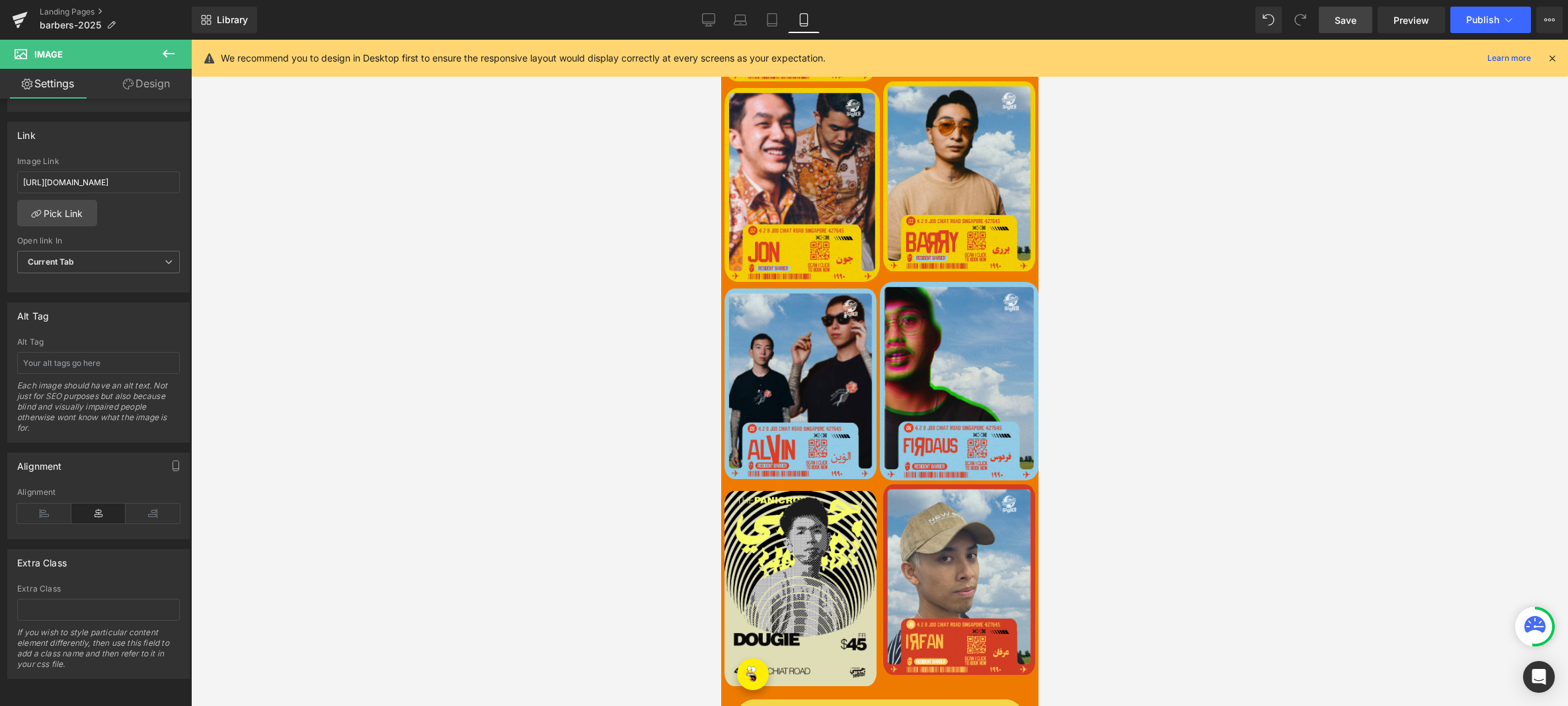
click at [1345, 18] on span "Save" at bounding box center [1346, 20] width 22 height 14
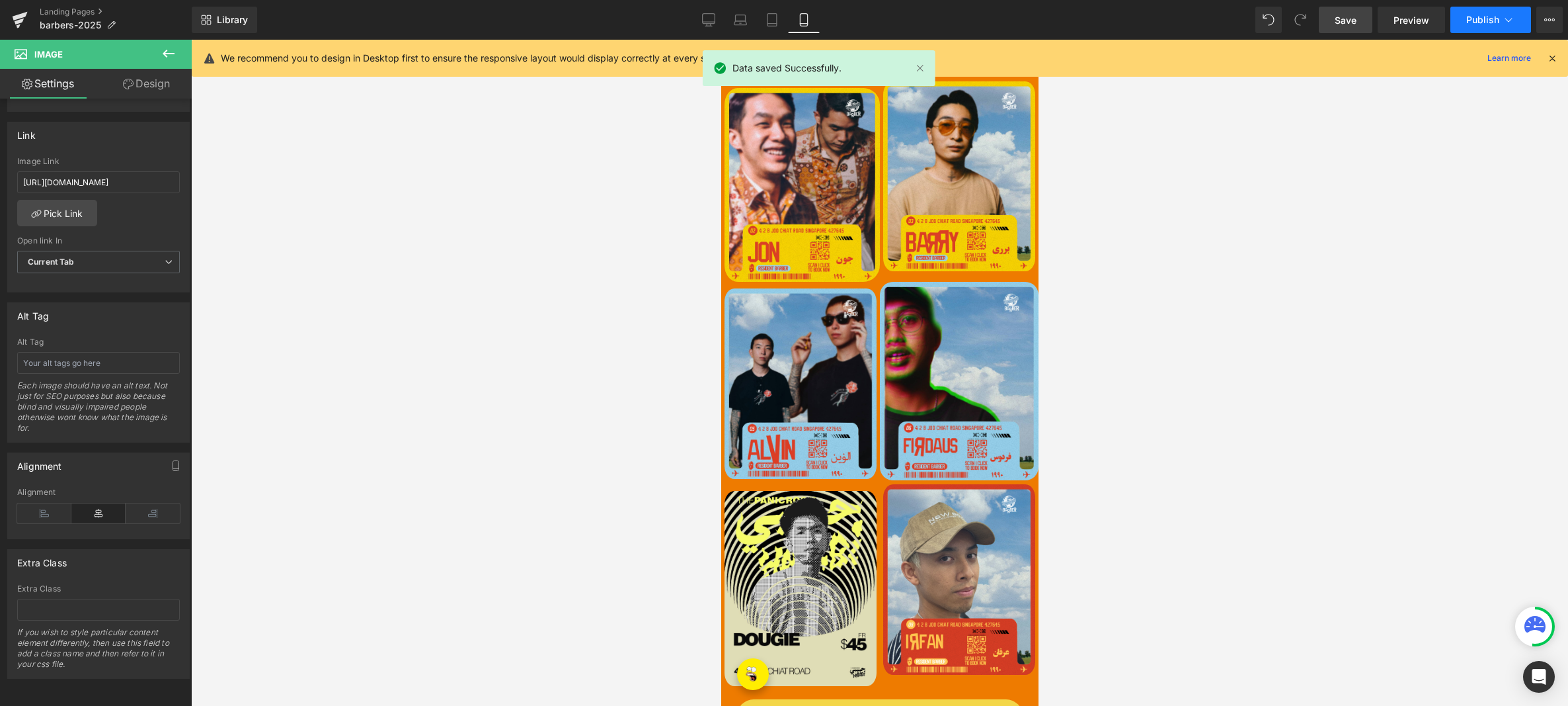
click at [1477, 24] on span "Publish" at bounding box center [1482, 20] width 33 height 11
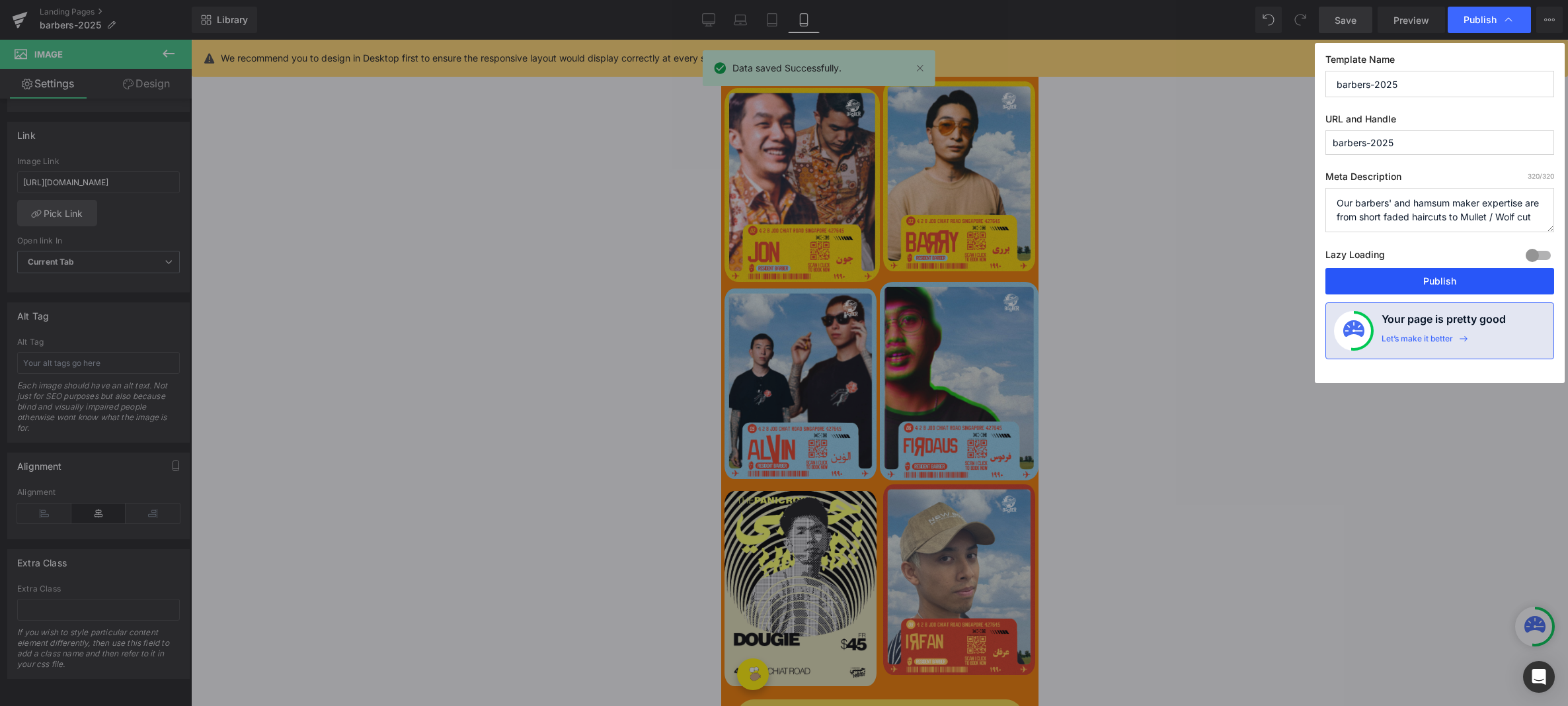
click at [1450, 289] on button "Publish" at bounding box center [1440, 281] width 228 height 26
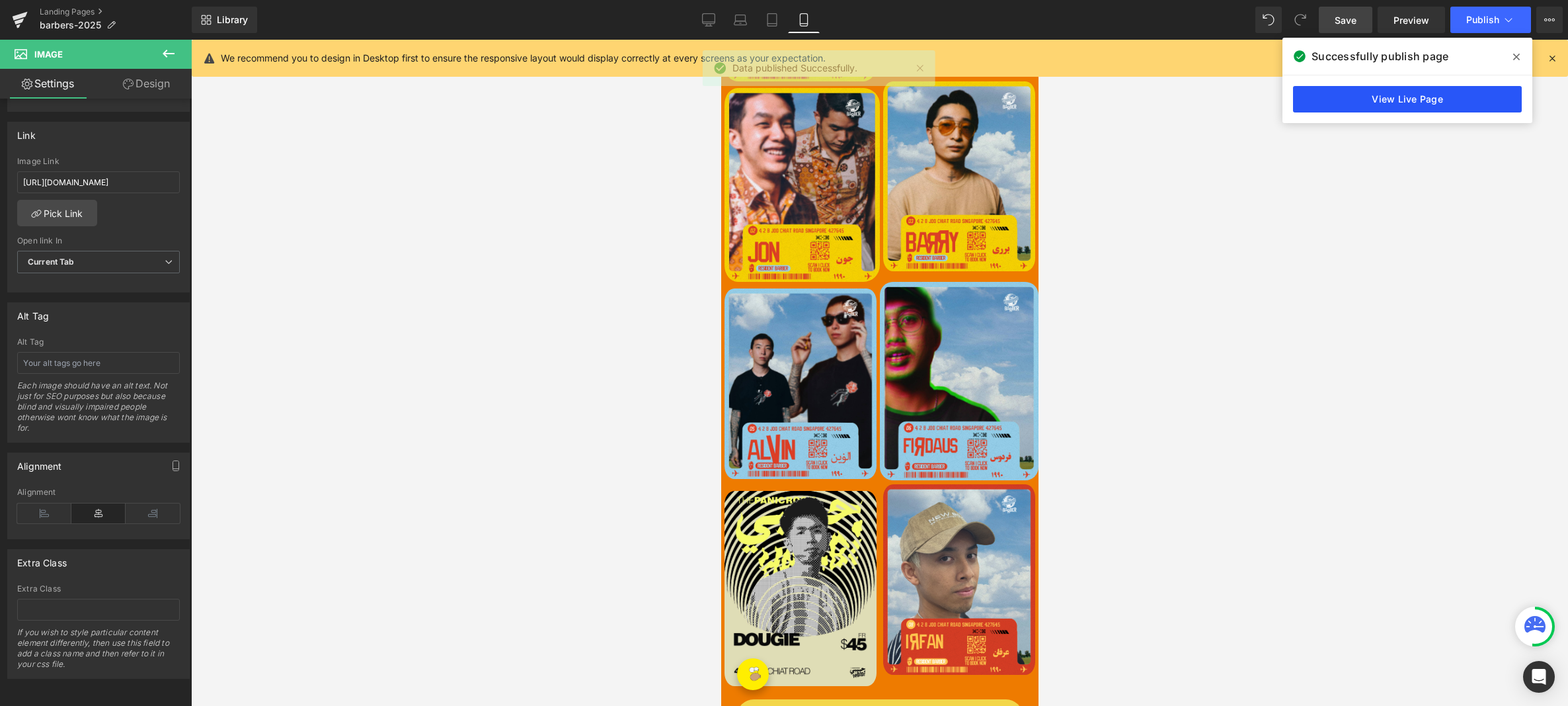
click at [1397, 103] on link "View Live Page" at bounding box center [1407, 99] width 228 height 26
